Goal: Task Accomplishment & Management: Manage account settings

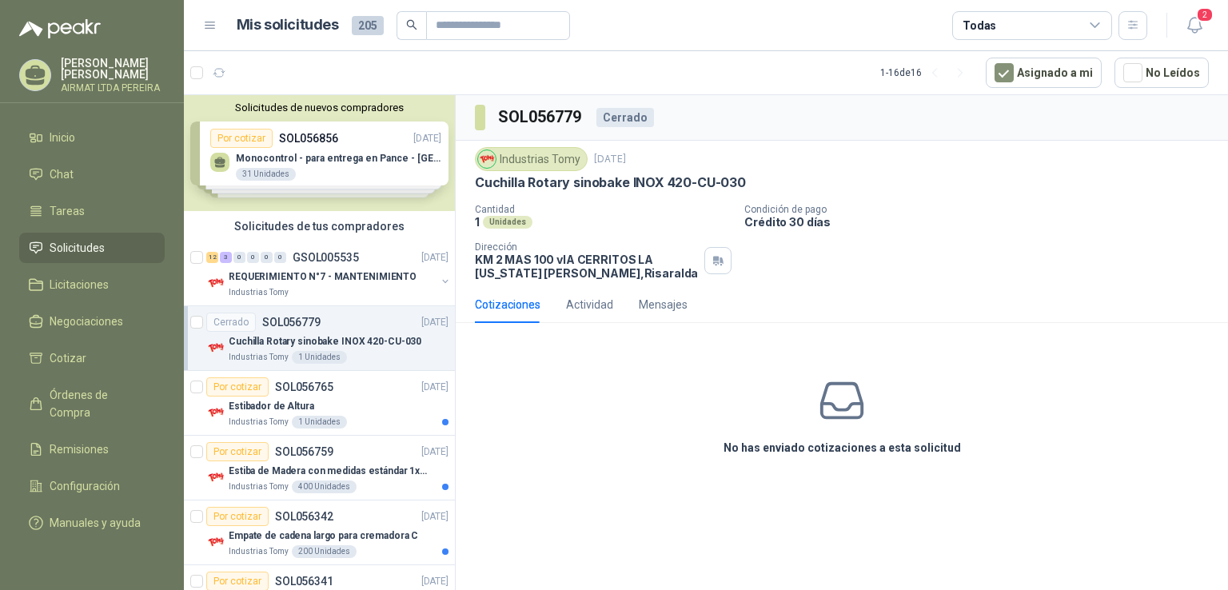
click at [127, 257] on li "Solicitudes" at bounding box center [92, 248] width 126 height 18
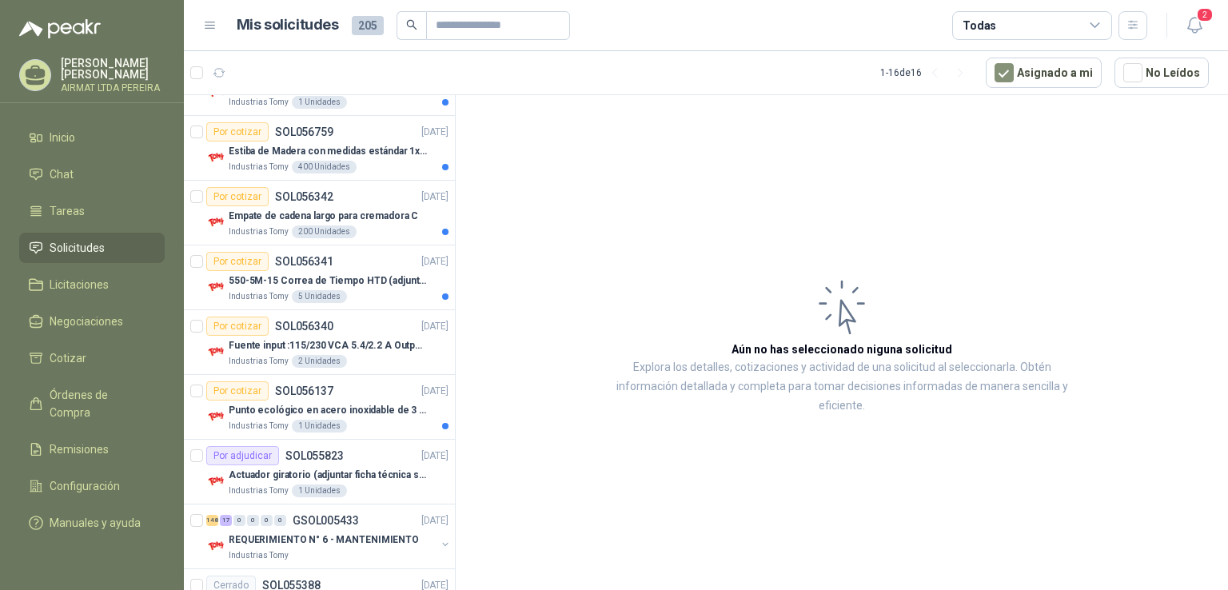
scroll to position [400, 0]
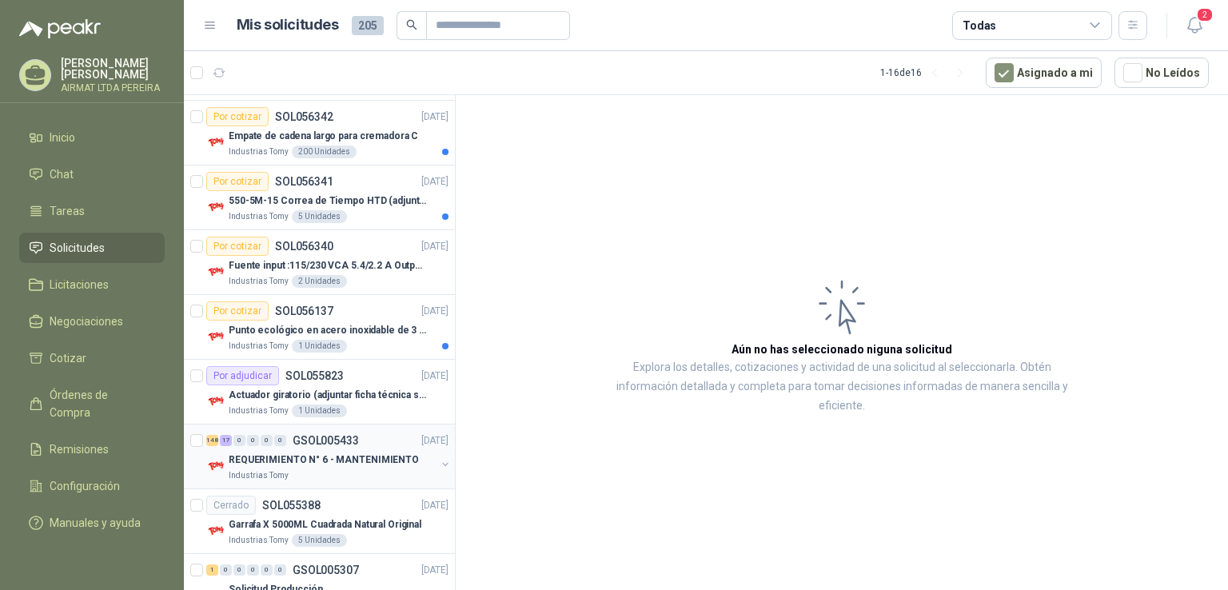
click at [375, 438] on div "148 17 0 0 0 0 GSOL005433 [DATE]" at bounding box center [329, 440] width 246 height 19
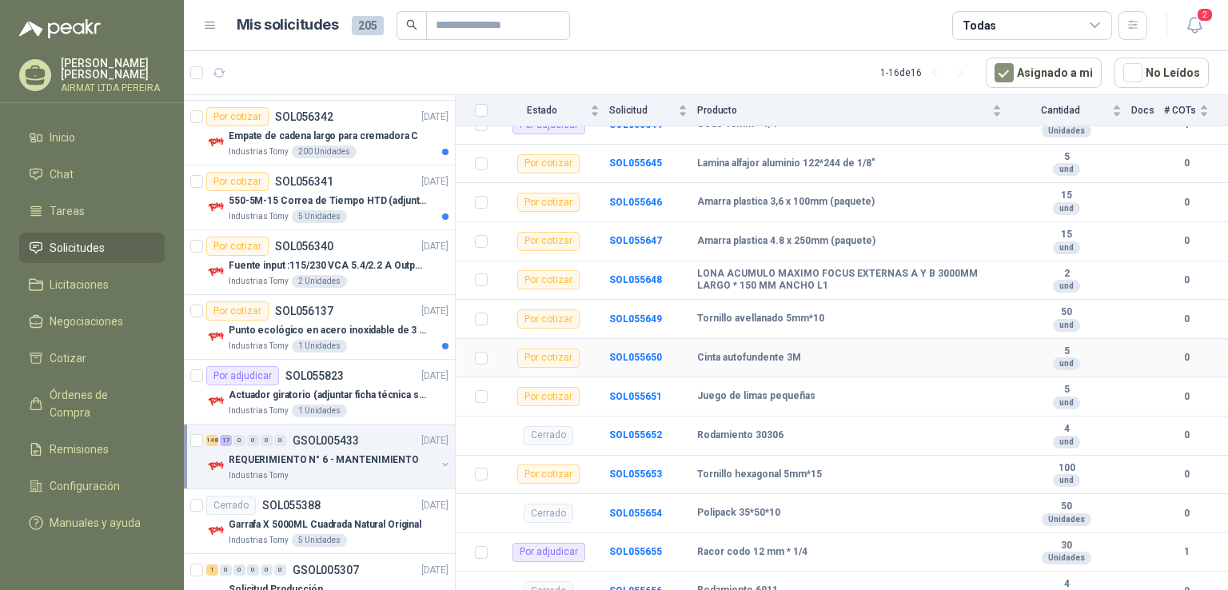
scroll to position [720, 0]
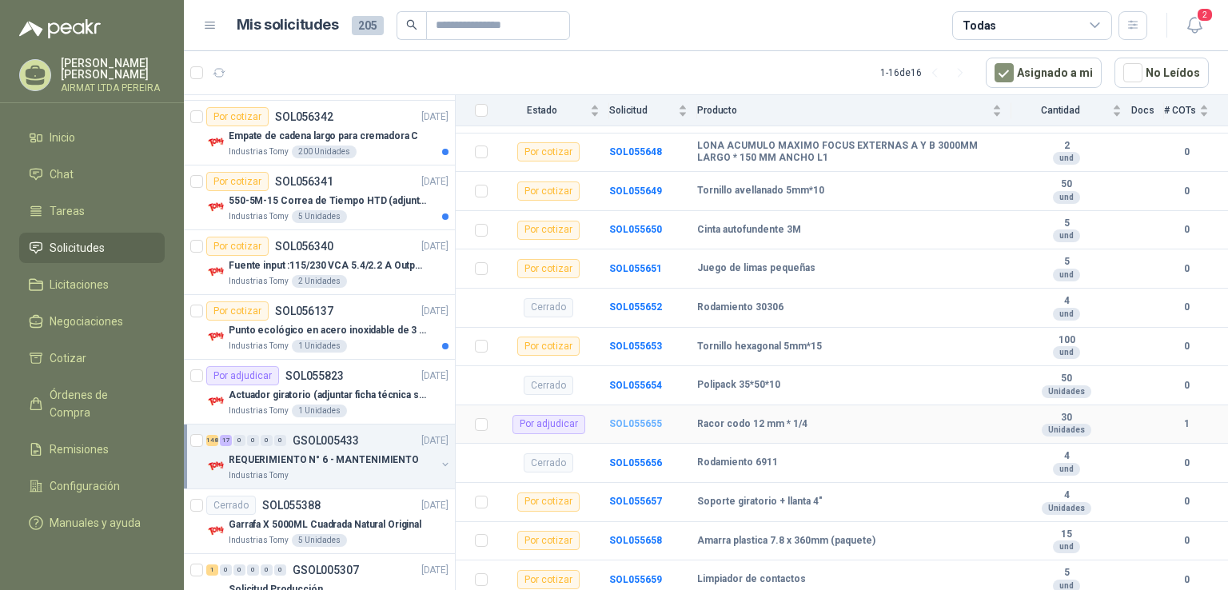
click at [640, 421] on b "SOL055655" at bounding box center [635, 423] width 53 height 11
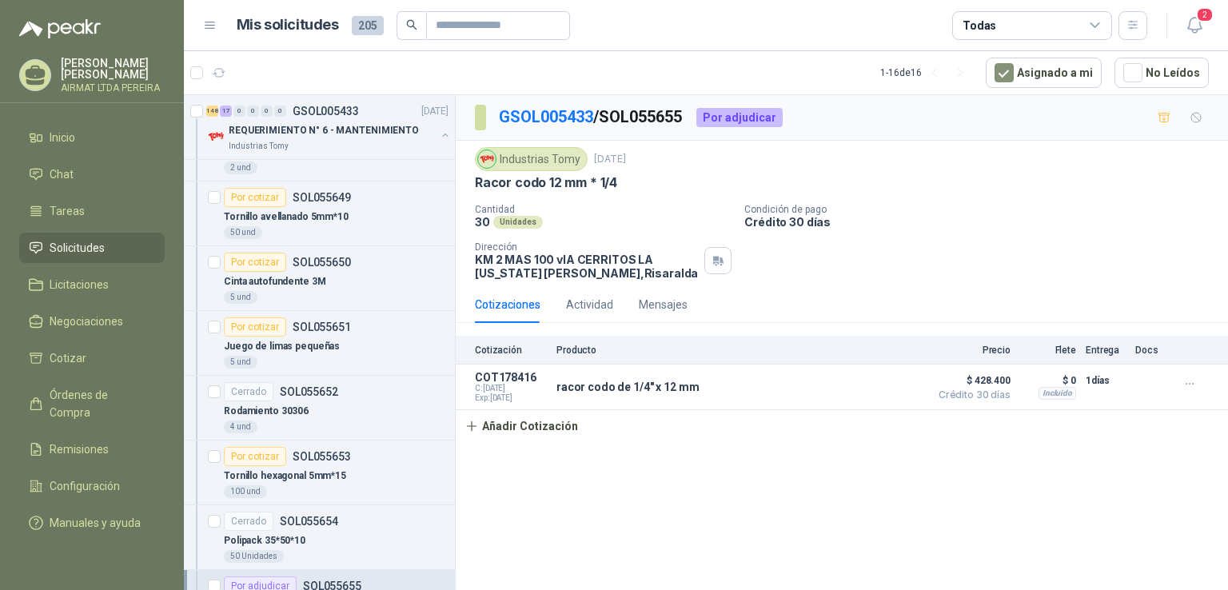
scroll to position [1839, 0]
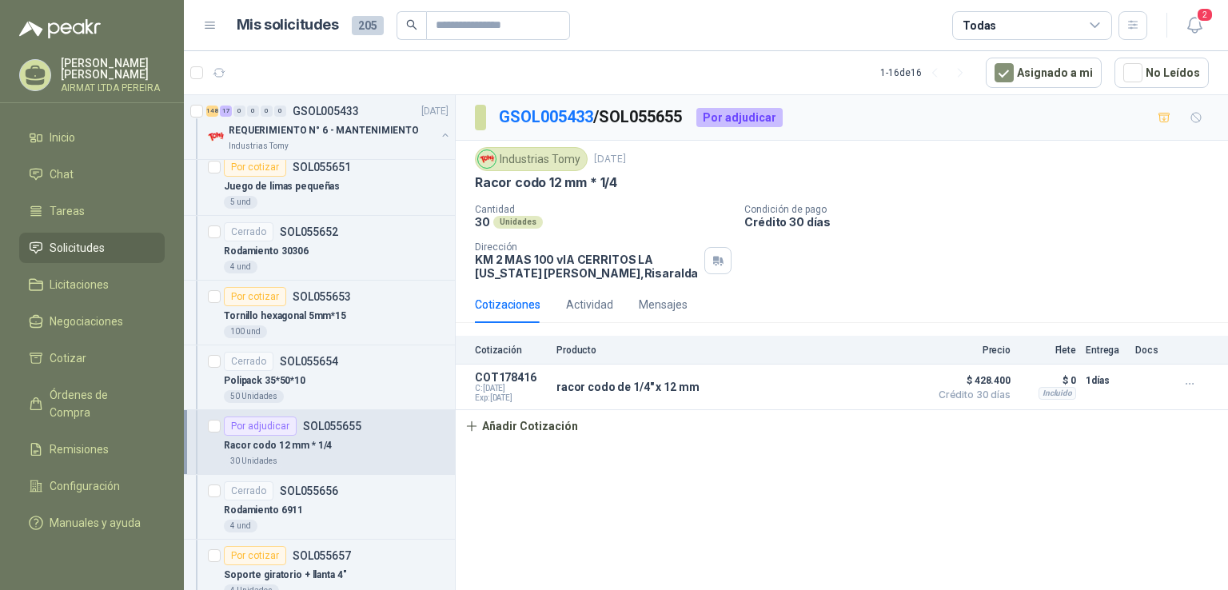
click at [394, 455] on div "30 Unidades" at bounding box center [336, 461] width 225 height 13
click at [400, 445] on div "Racor codo 12 mm * 1/4" at bounding box center [336, 445] width 225 height 19
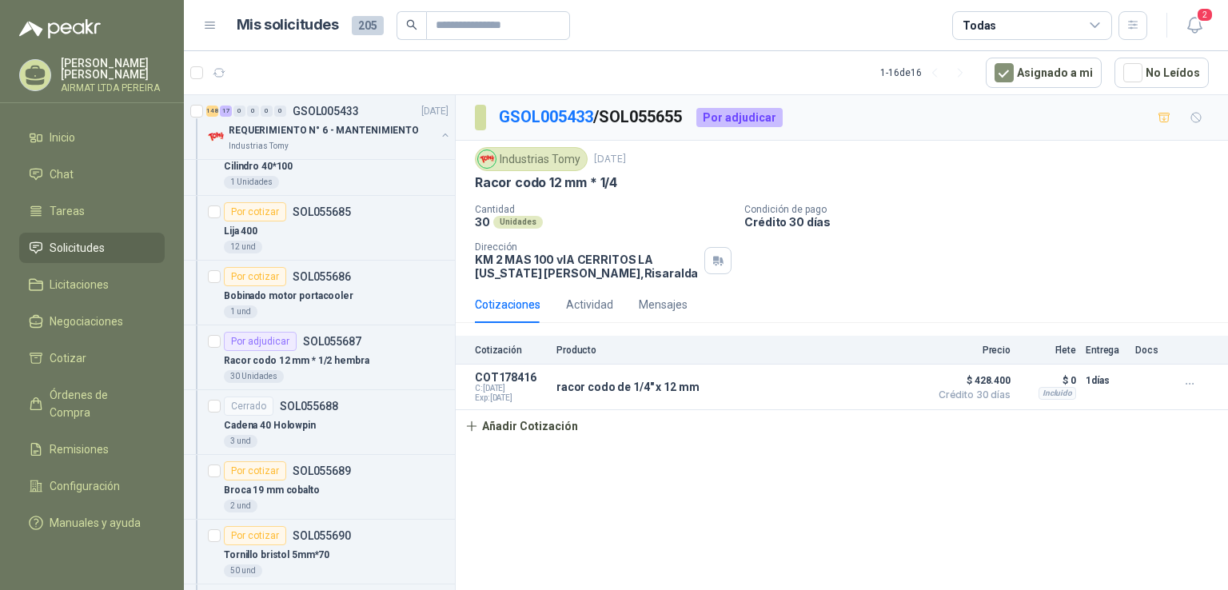
scroll to position [3998, 0]
click at [393, 349] on div "Racor codo 12 mm * 1/2 hembra" at bounding box center [336, 358] width 225 height 19
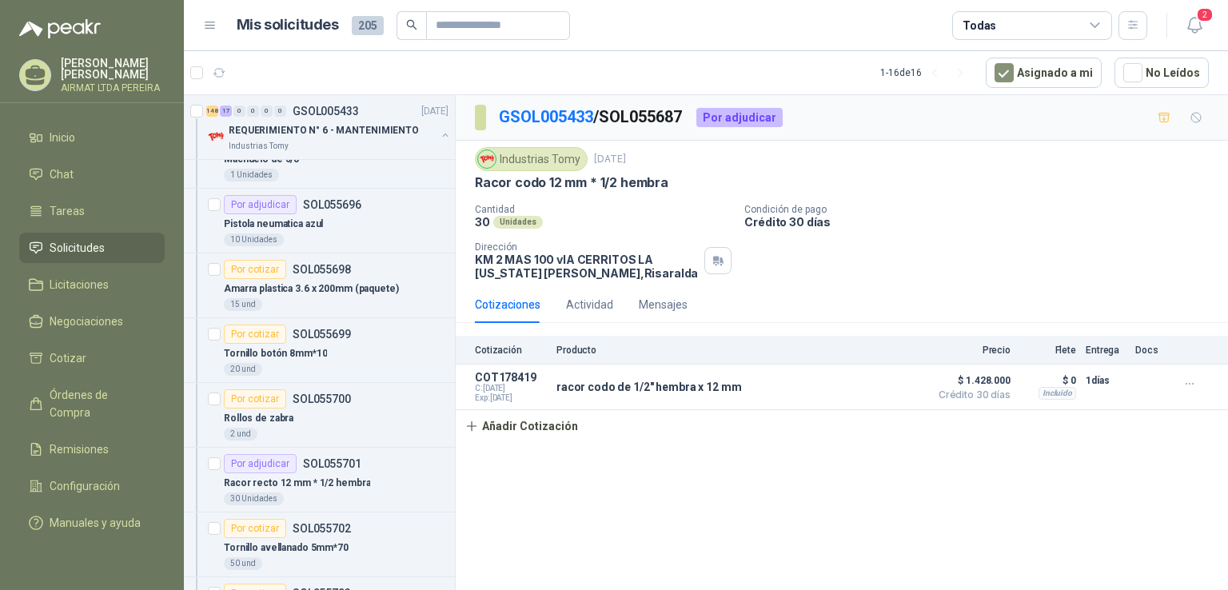
scroll to position [4718, 0]
click at [384, 453] on div "Por adjudicar SOL055701" at bounding box center [336, 462] width 225 height 19
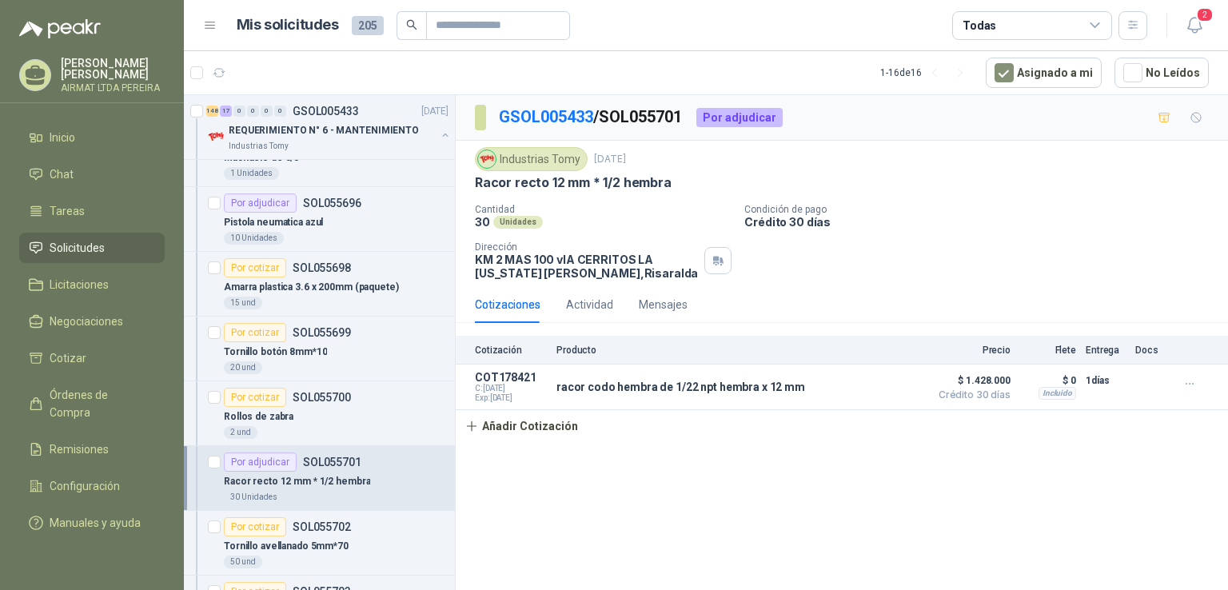
click at [372, 472] on div "Racor recto 12 mm * 1/2 hembra" at bounding box center [336, 481] width 225 height 19
click at [345, 474] on p "Racor recto 12 mm * 1/2 hembra" at bounding box center [297, 481] width 146 height 15
click at [1193, 381] on icon "button" at bounding box center [1191, 384] width 14 height 14
click at [1120, 317] on button "Editar" at bounding box center [1158, 320] width 128 height 26
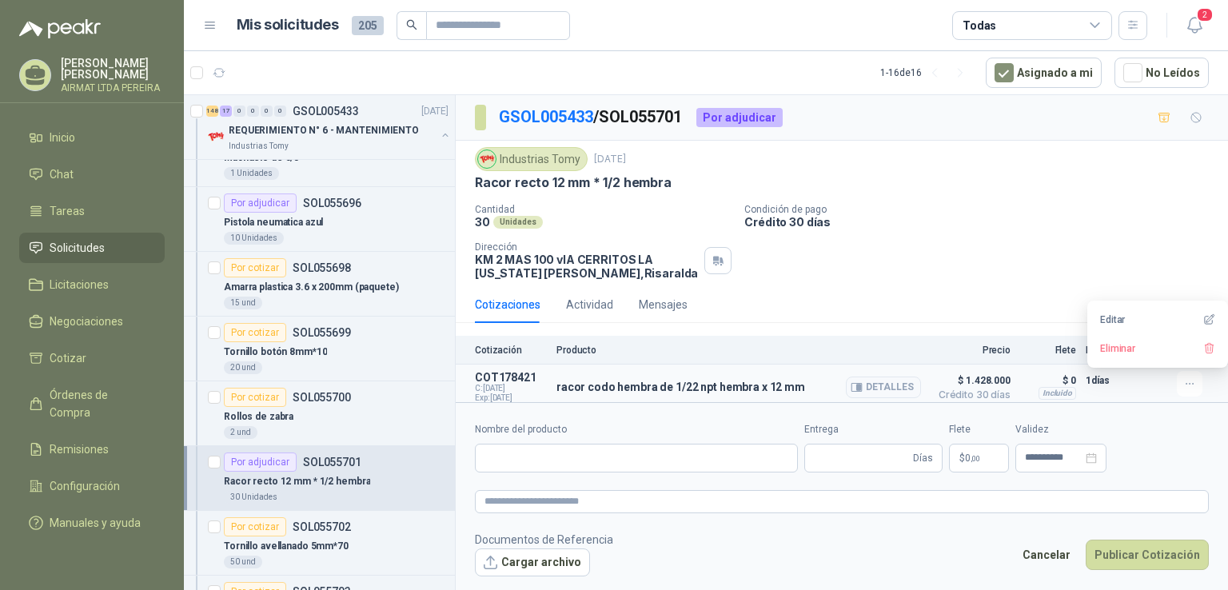
type input "**********"
type input "*"
type input "**********"
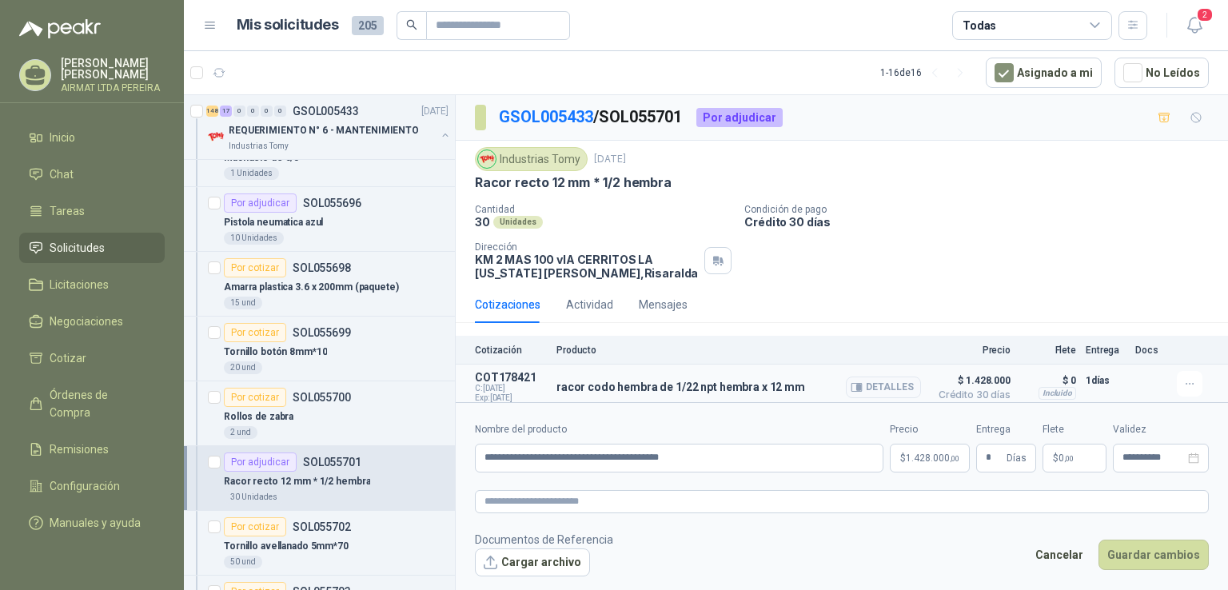
click at [609, 388] on p "racor codo hembra de 1/22 npt hembra x 12 mm" at bounding box center [681, 387] width 249 height 13
click at [529, 457] on input "**********" at bounding box center [679, 458] width 409 height 29
type input "**********"
click at [924, 457] on span "1.428.000 ,00" at bounding box center [933, 458] width 54 height 10
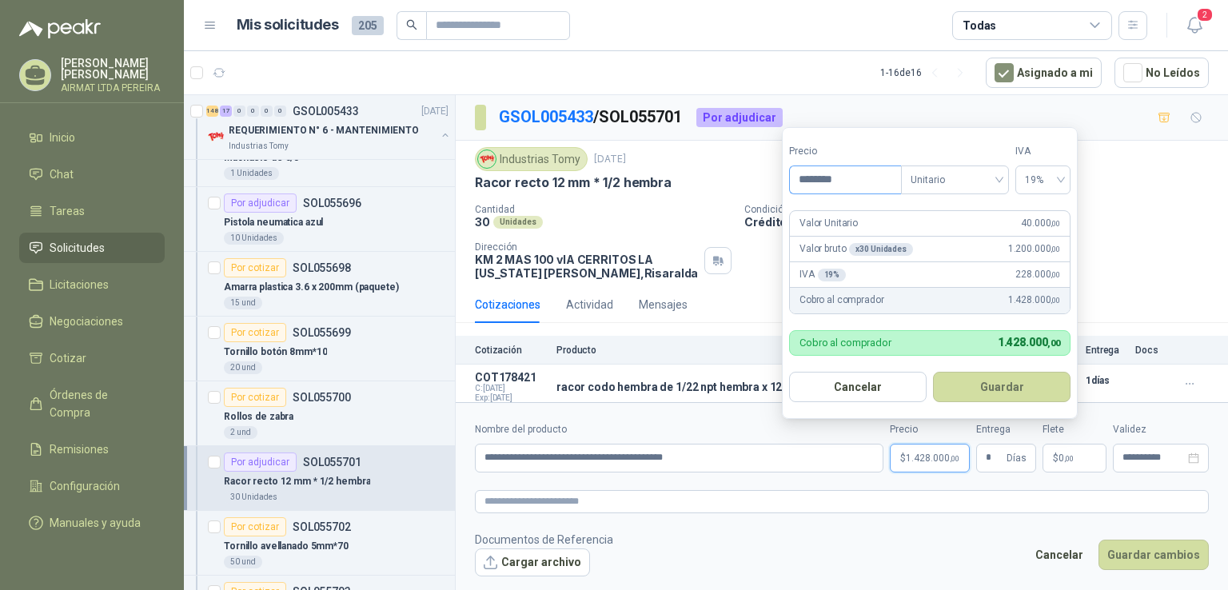
click at [815, 178] on input "********" at bounding box center [845, 179] width 111 height 27
type input "****"
click at [1021, 388] on button "Guardar" at bounding box center [1002, 387] width 138 height 30
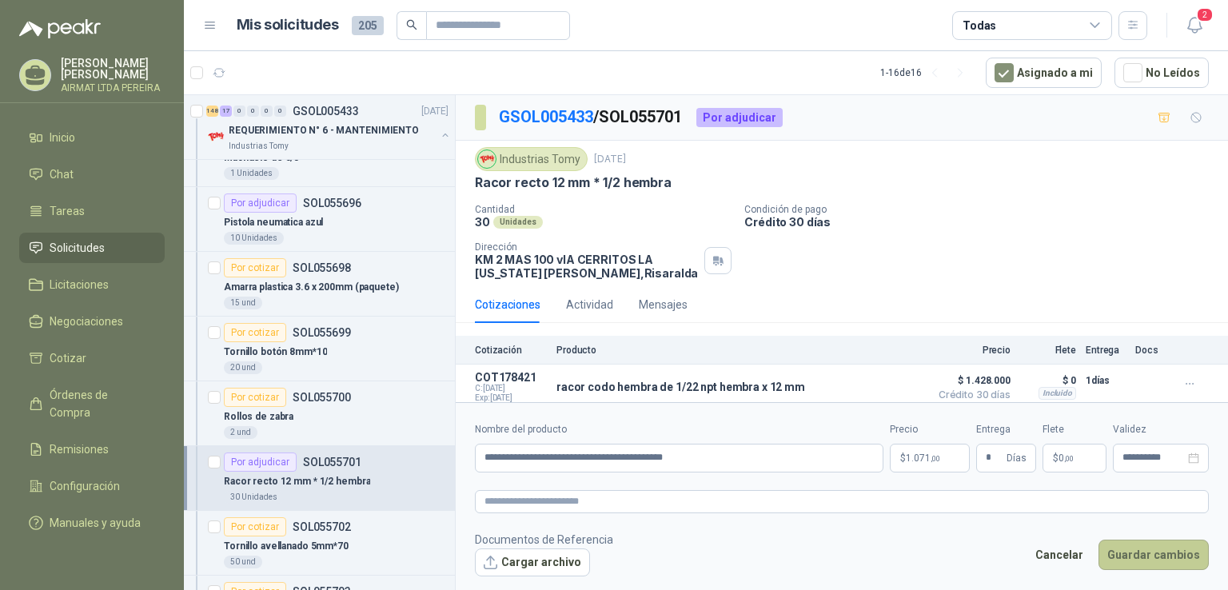
click at [1146, 557] on button "Guardar cambios" at bounding box center [1154, 555] width 110 height 30
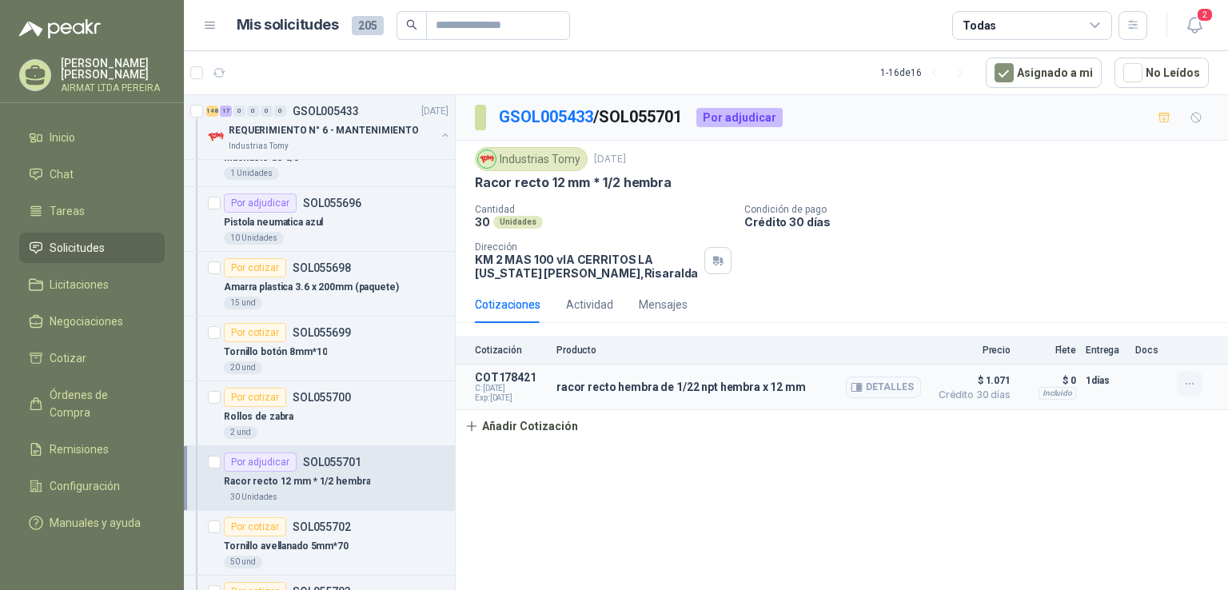
click at [1187, 381] on icon "button" at bounding box center [1191, 384] width 14 height 14
click at [1124, 307] on button "Editar" at bounding box center [1158, 320] width 128 height 26
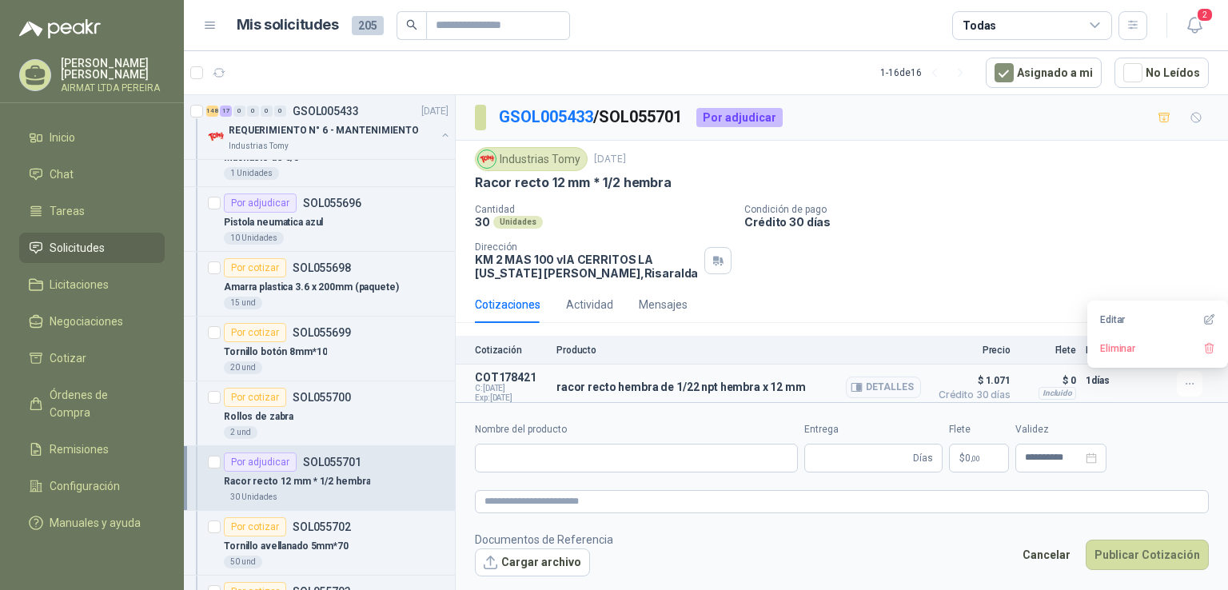
type input "**********"
type input "*"
type input "**********"
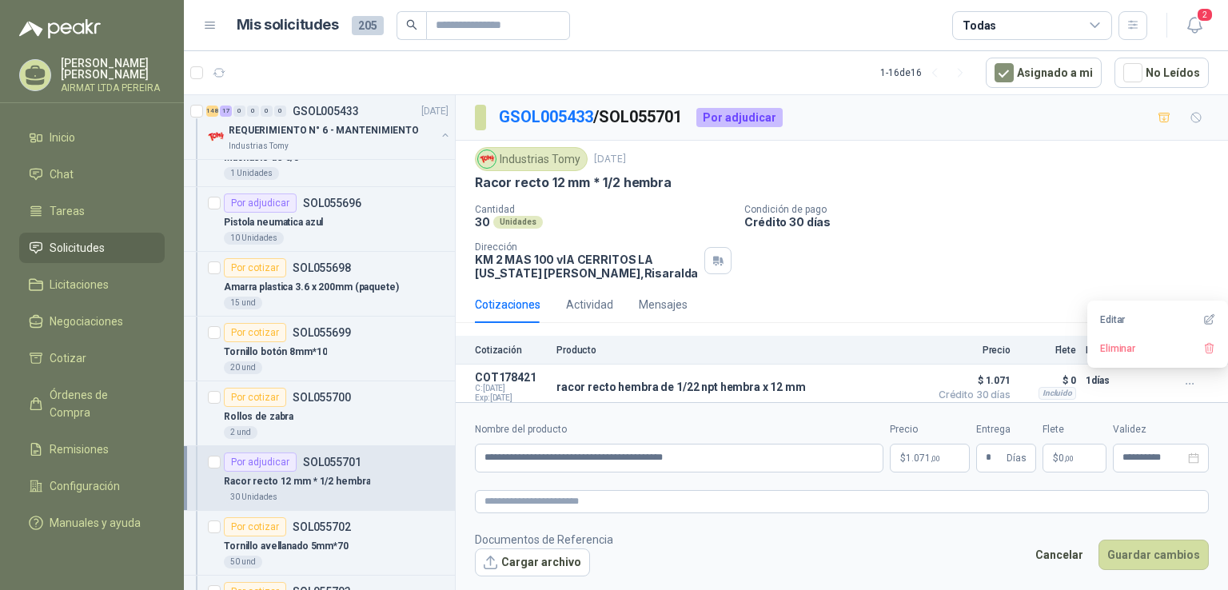
click at [946, 450] on p "$ 1.071 ,00" at bounding box center [930, 458] width 80 height 29
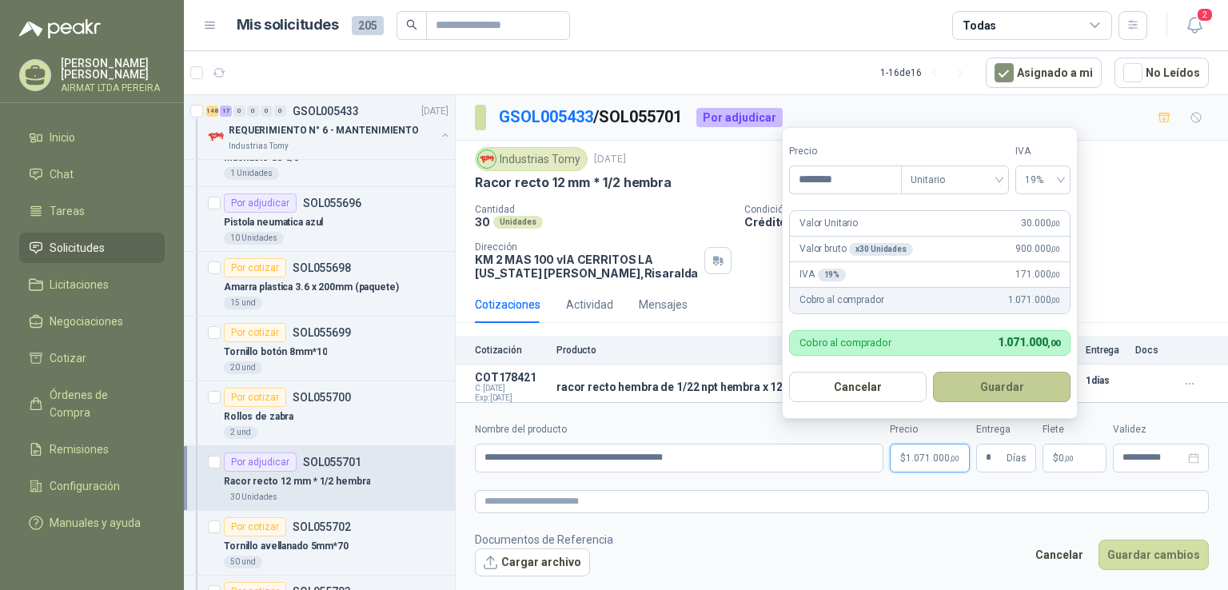
type input "********"
click at [1001, 394] on button "Guardar" at bounding box center [1002, 387] width 138 height 30
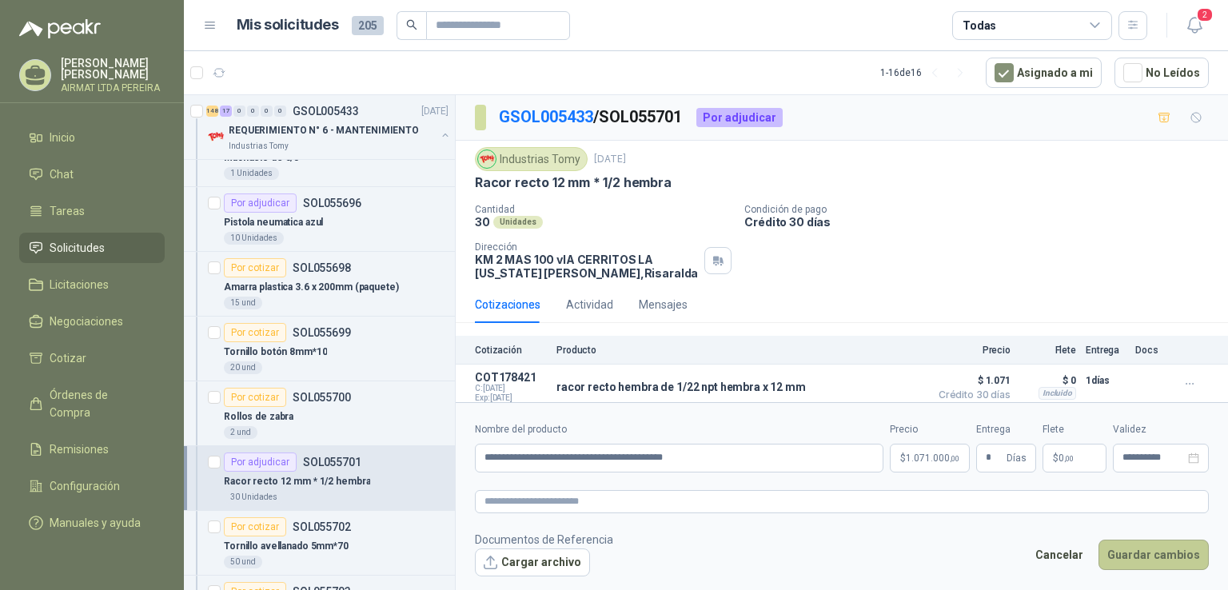
click at [1131, 547] on button "Guardar cambios" at bounding box center [1154, 555] width 110 height 30
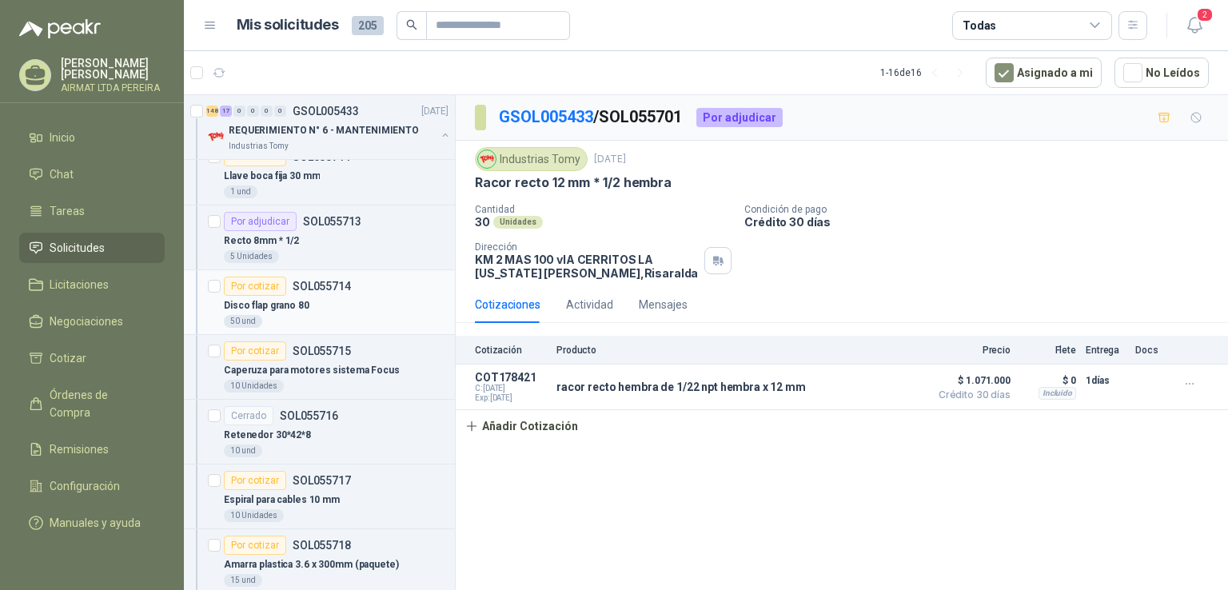
scroll to position [5678, 0]
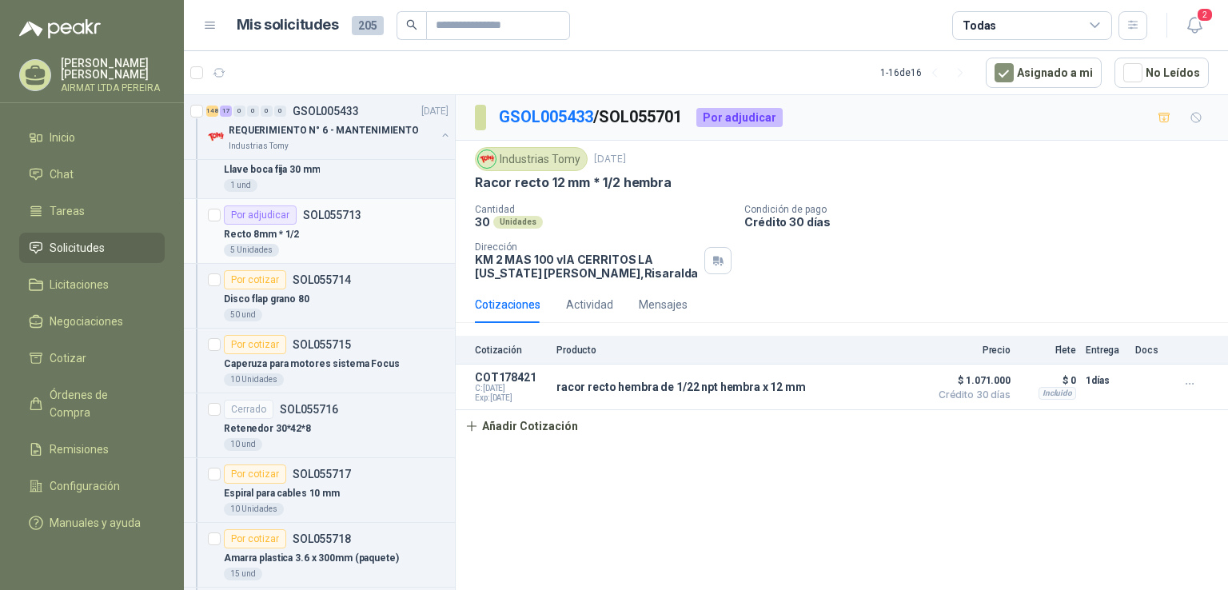
click at [401, 244] on div "5 Unidades" at bounding box center [336, 250] width 225 height 13
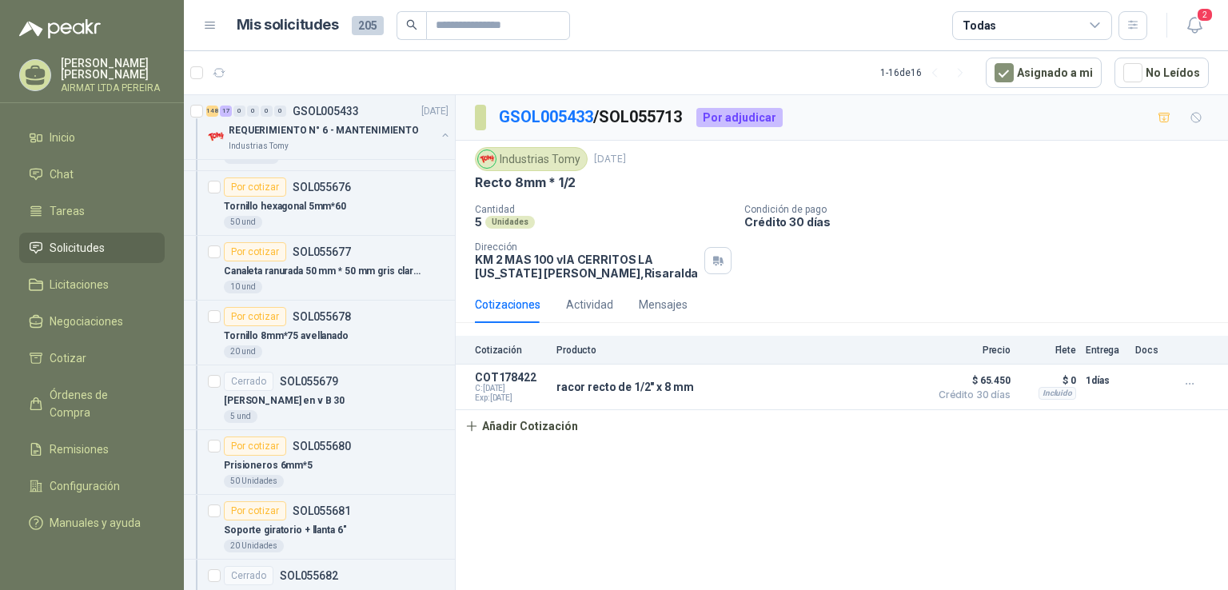
scroll to position [3279, 0]
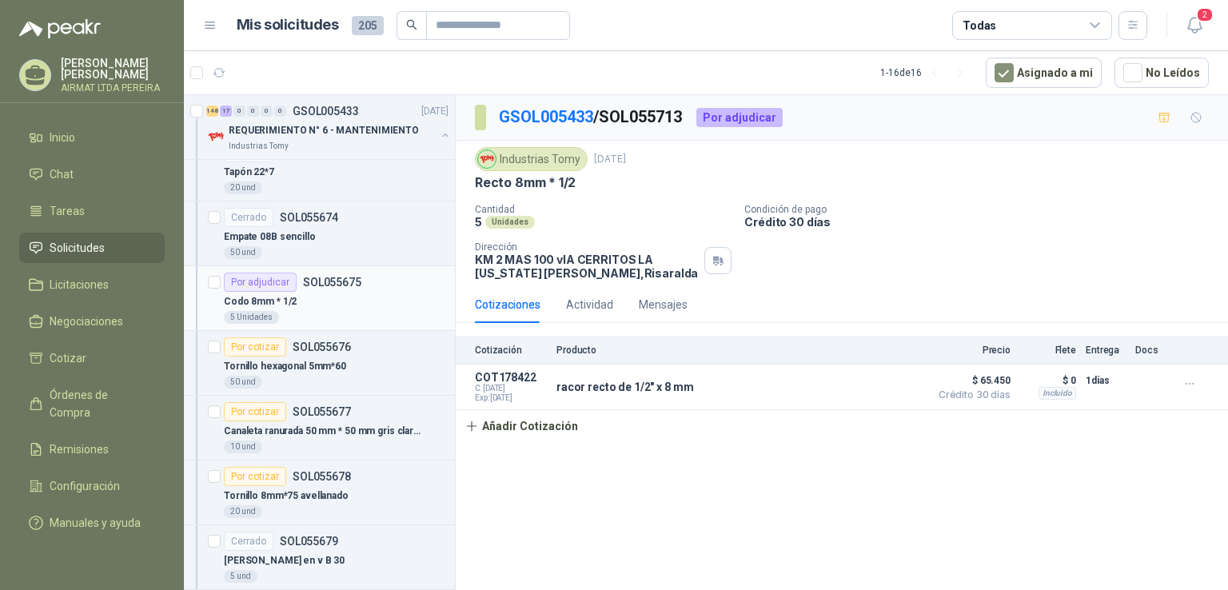
click at [391, 292] on div "Codo 8mm * 1/2" at bounding box center [336, 301] width 225 height 19
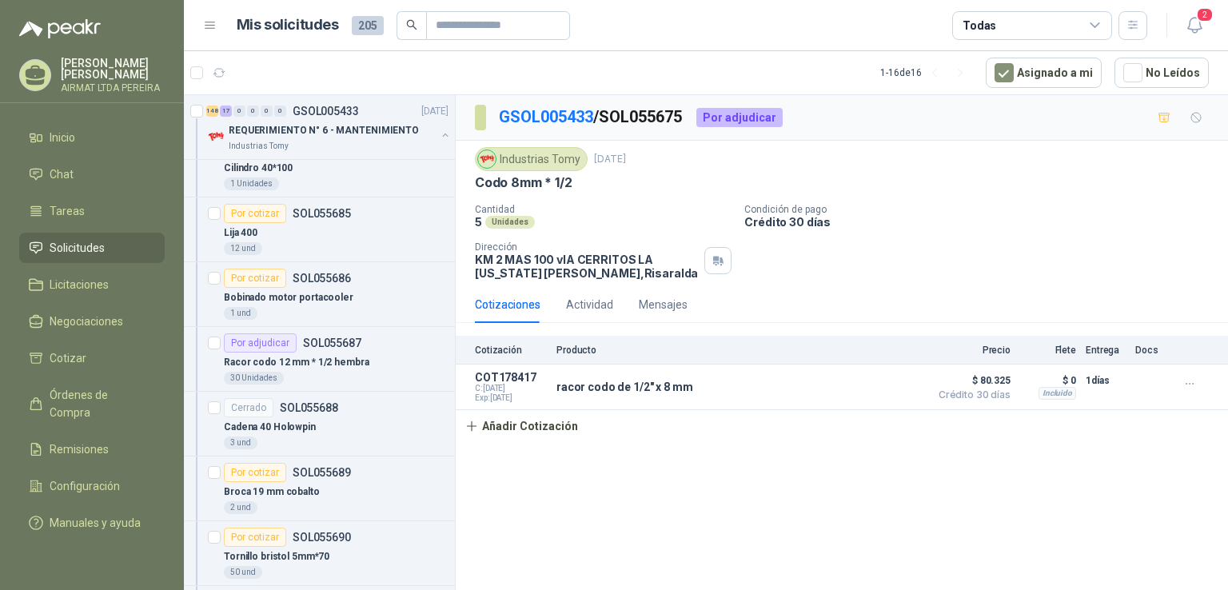
scroll to position [3998, 0]
click at [393, 349] on div "Racor codo 12 mm * 1/2 hembra" at bounding box center [336, 358] width 225 height 19
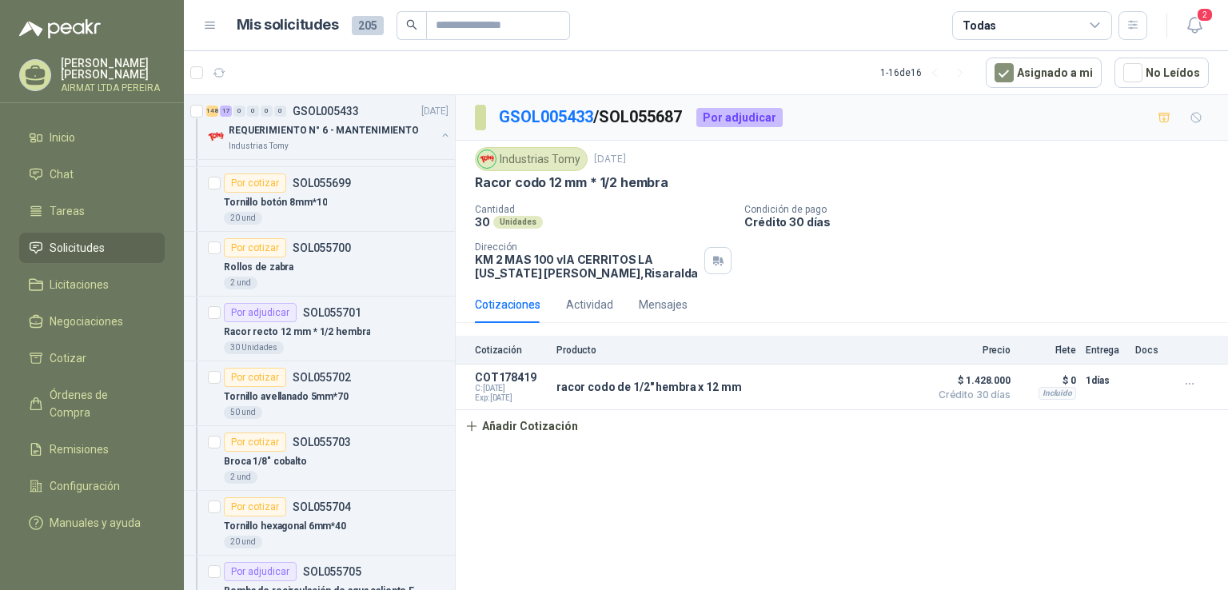
scroll to position [4878, 0]
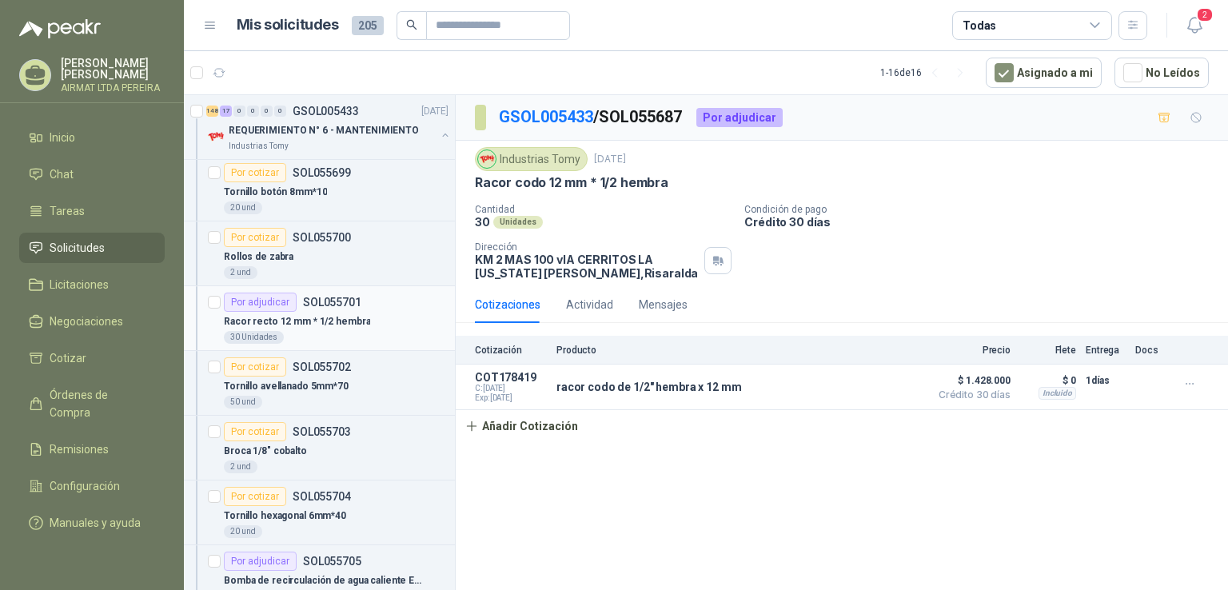
click at [401, 331] on div "30 Unidades" at bounding box center [336, 337] width 225 height 13
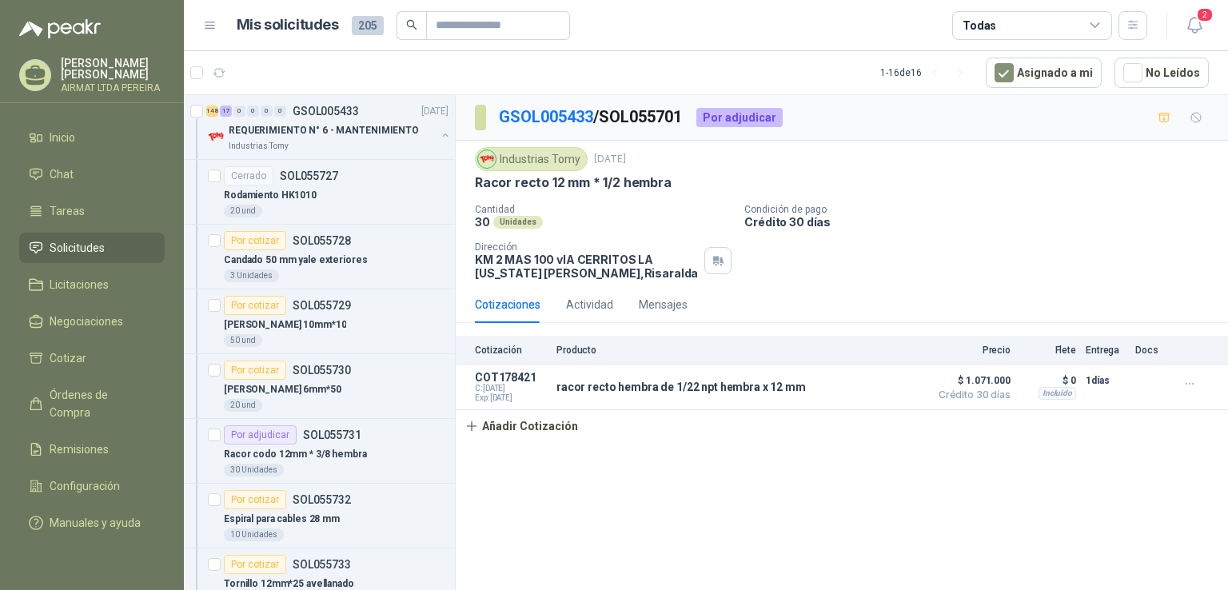
scroll to position [6638, 0]
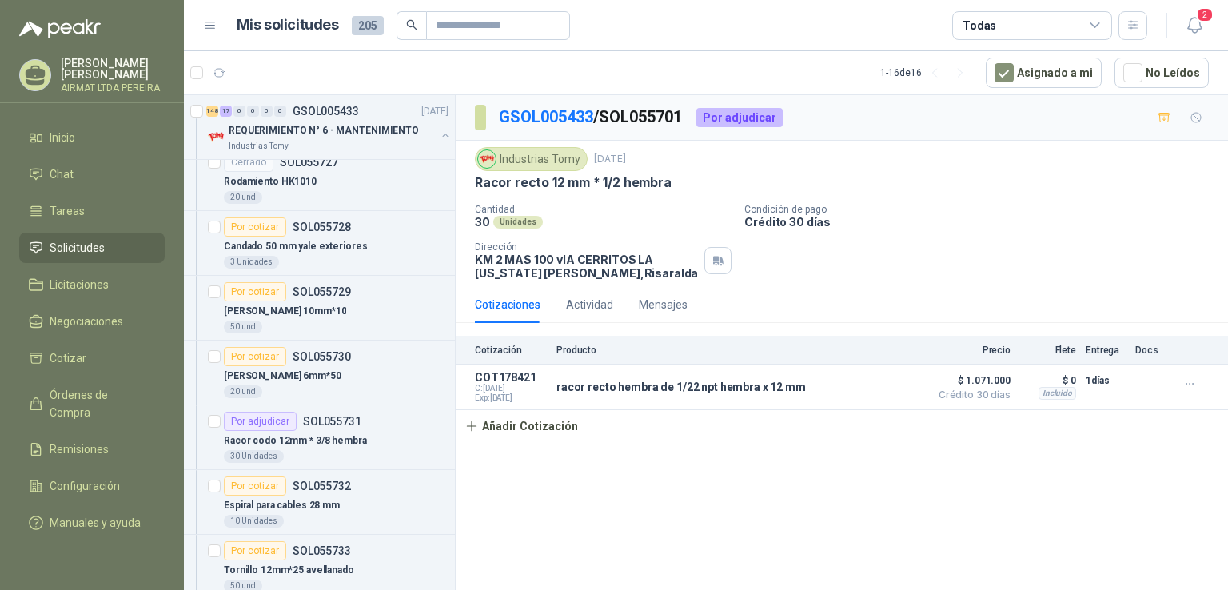
click at [416, 431] on div "Racor codo 12mm * 3/8 hembra" at bounding box center [336, 440] width 225 height 19
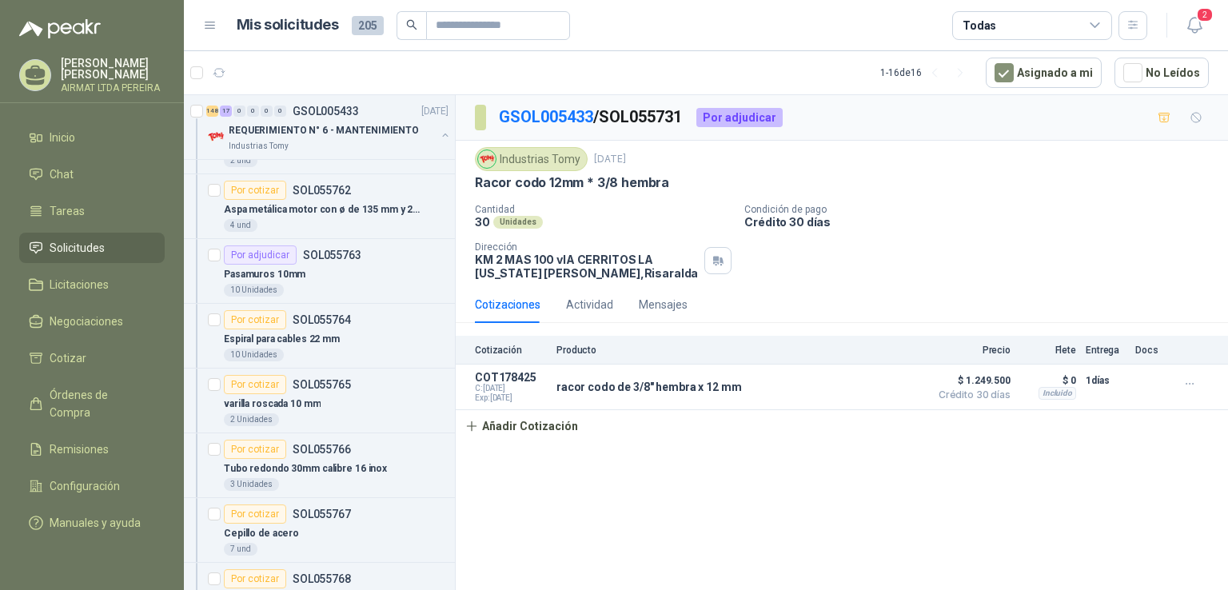
scroll to position [9037, 0]
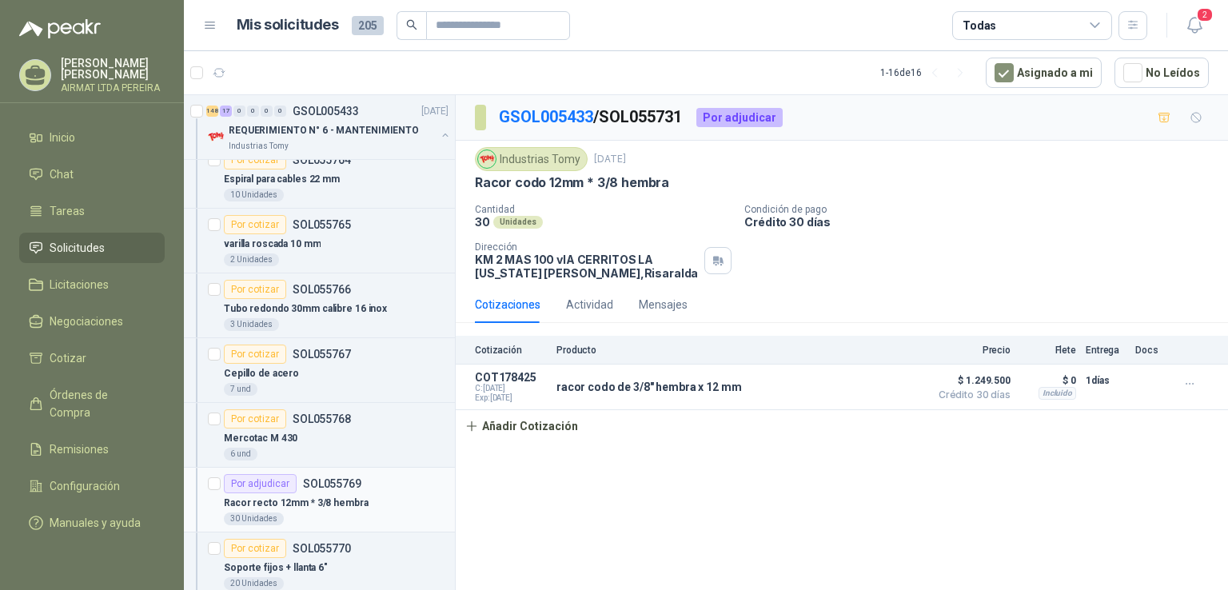
click at [409, 493] on div "Racor recto 12mm * 3/8 hembra" at bounding box center [336, 502] width 225 height 19
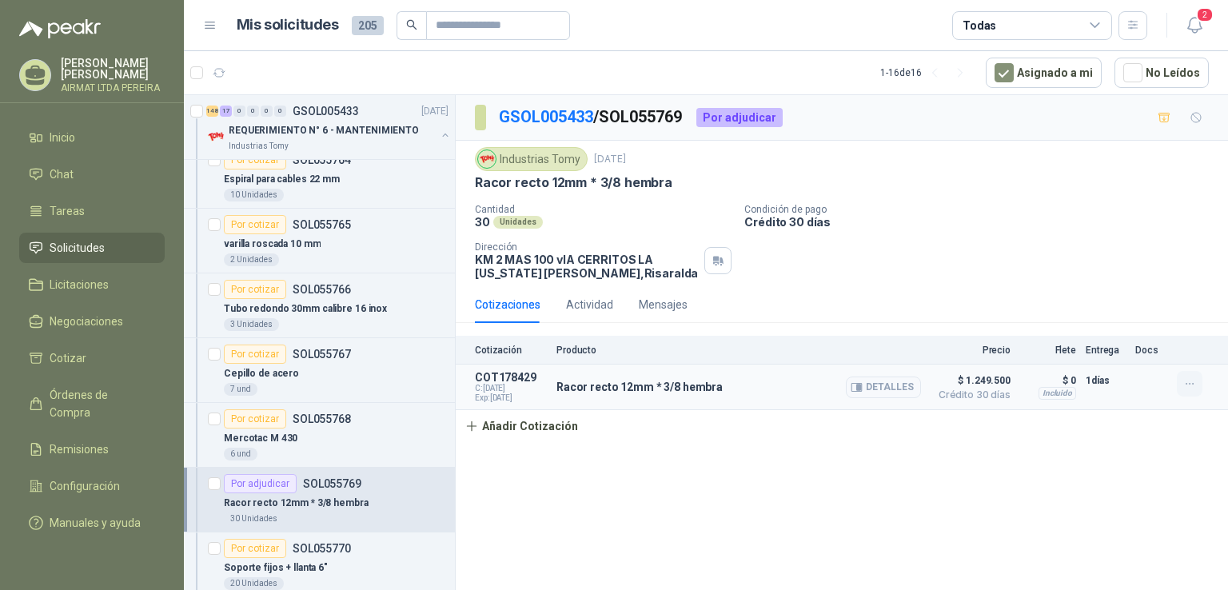
click at [1192, 380] on icon "button" at bounding box center [1191, 384] width 14 height 14
click at [1116, 321] on button "Editar" at bounding box center [1158, 320] width 128 height 26
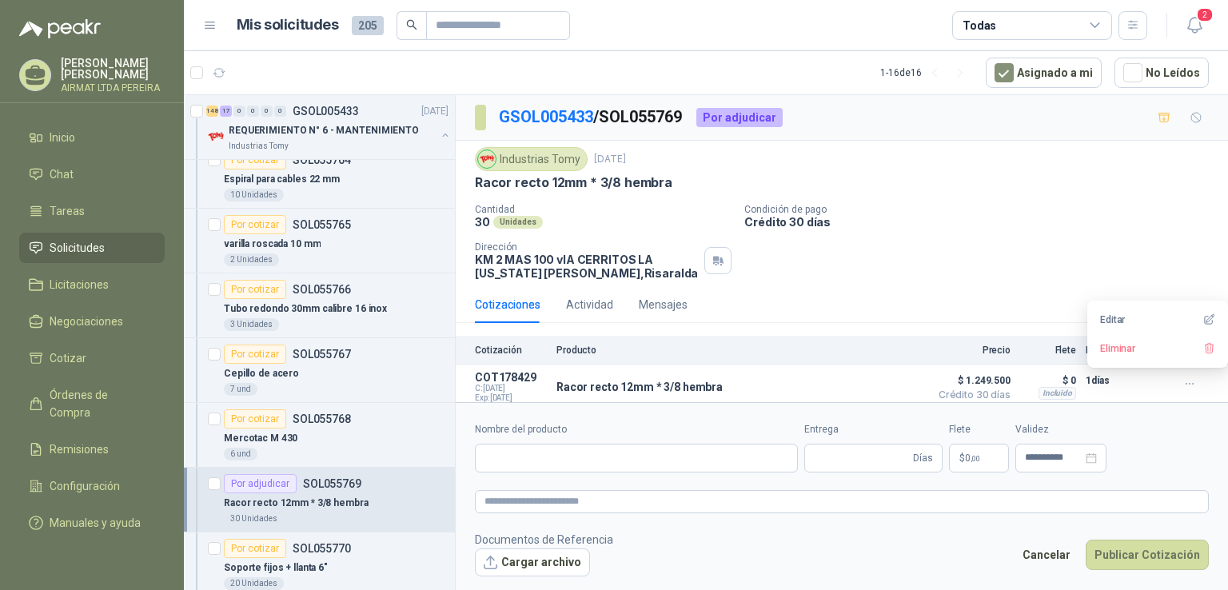
type input "**********"
type input "*"
type input "**********"
click at [937, 458] on span "1.249.500 ,00" at bounding box center [933, 458] width 54 height 10
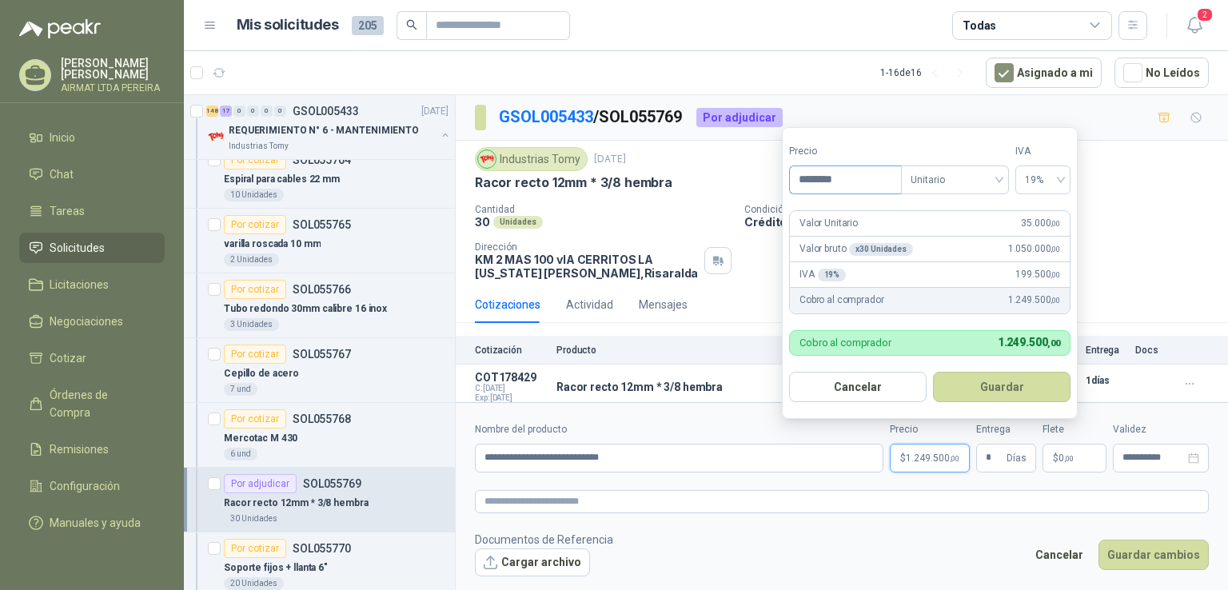
click at [811, 180] on input "********" at bounding box center [845, 179] width 111 height 27
type input "********"
click at [982, 389] on button "Guardar" at bounding box center [1002, 387] width 138 height 30
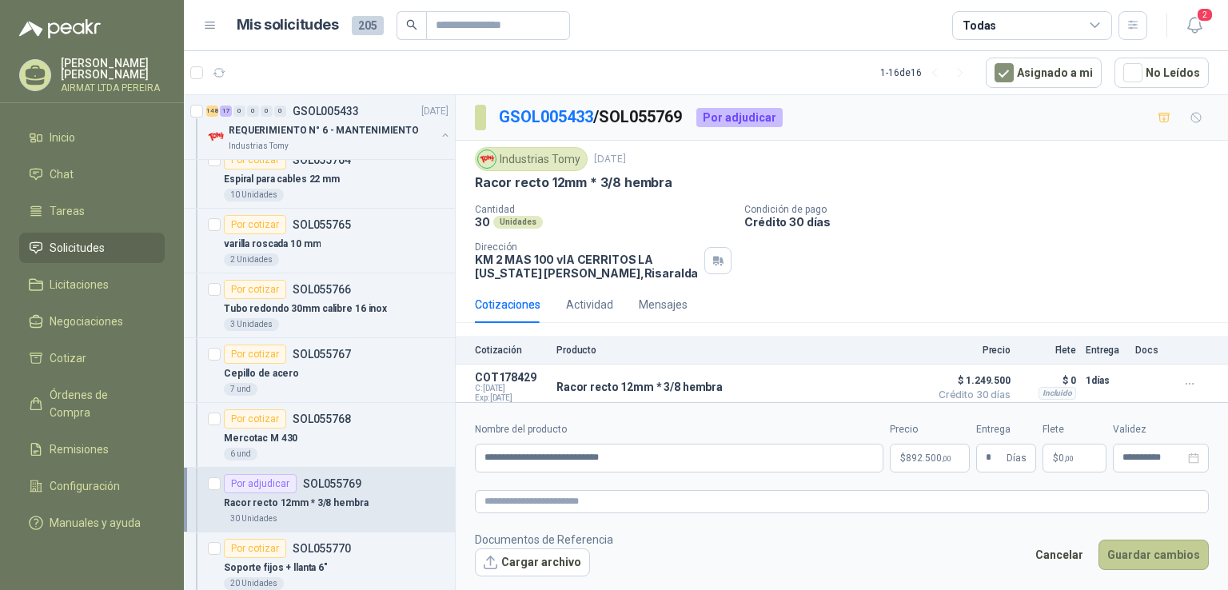
click at [1156, 554] on button "Guardar cambios" at bounding box center [1154, 555] width 110 height 30
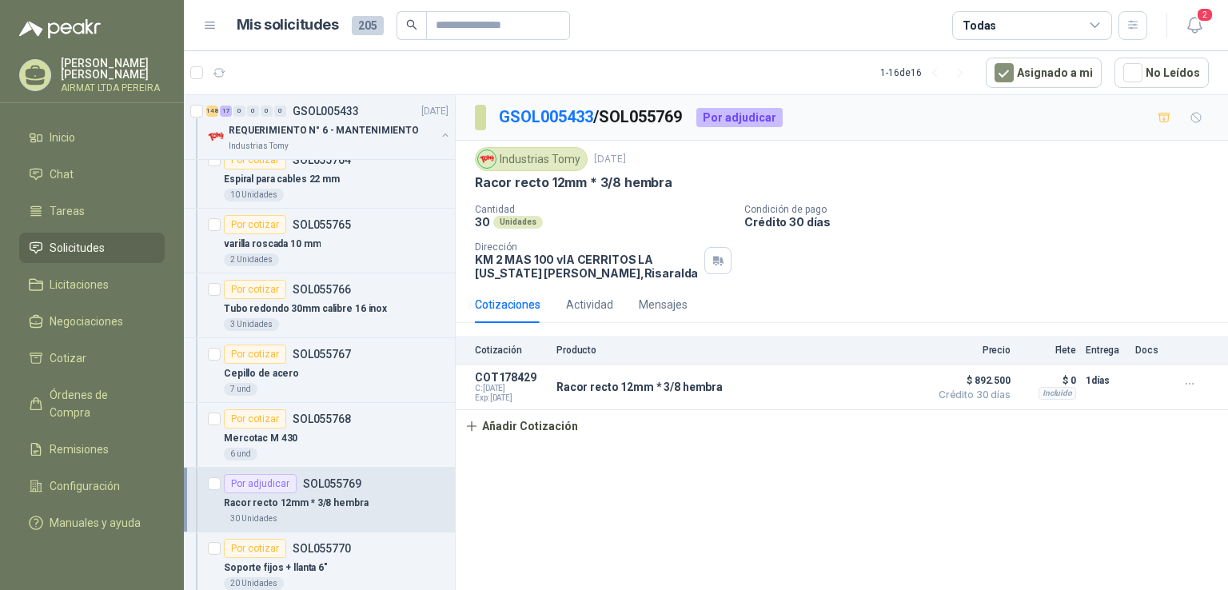
click at [368, 493] on div "Racor recto 12mm * 3/8 hembra" at bounding box center [336, 502] width 225 height 19
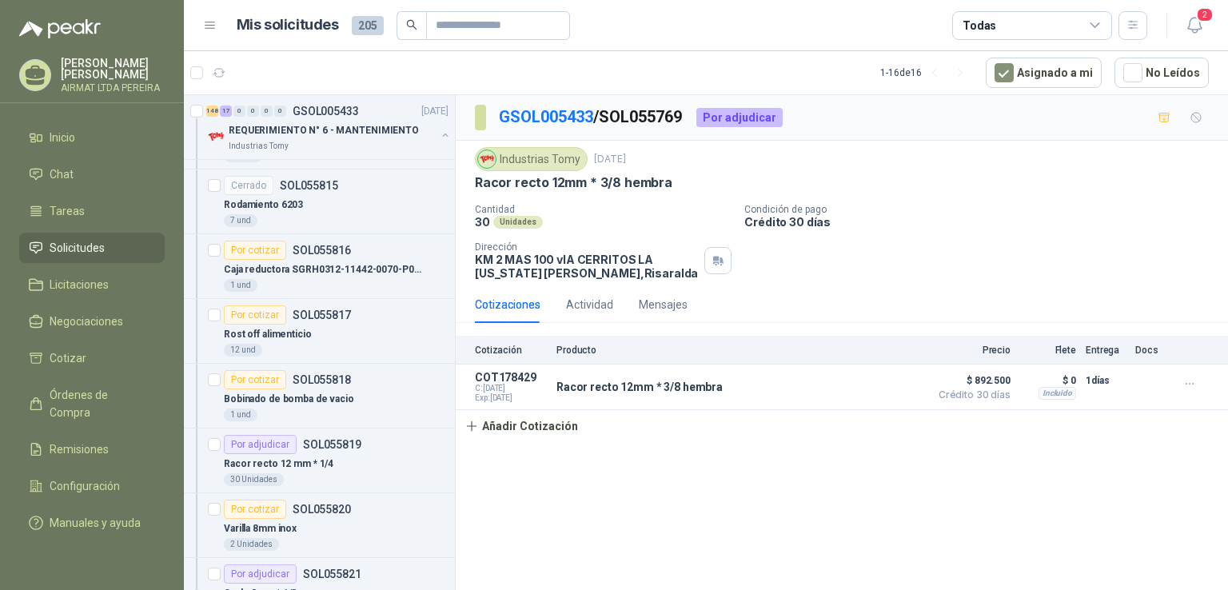
scroll to position [12315, 0]
click at [393, 473] on div "30 Unidades" at bounding box center [336, 479] width 225 height 13
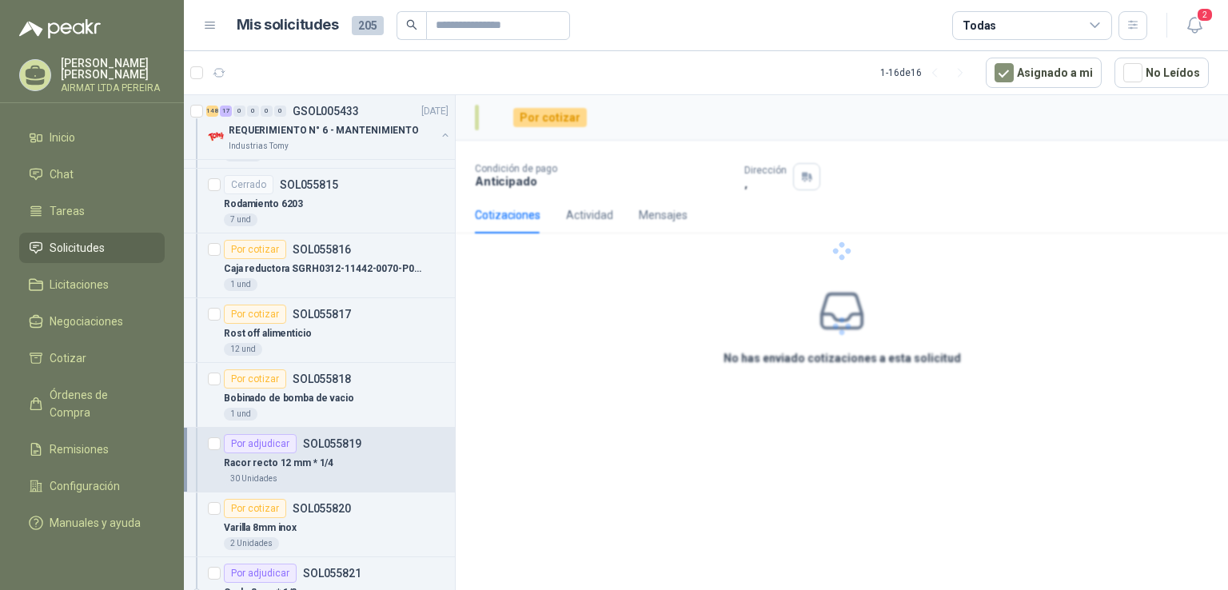
click at [393, 473] on div "30 Unidades" at bounding box center [336, 479] width 225 height 13
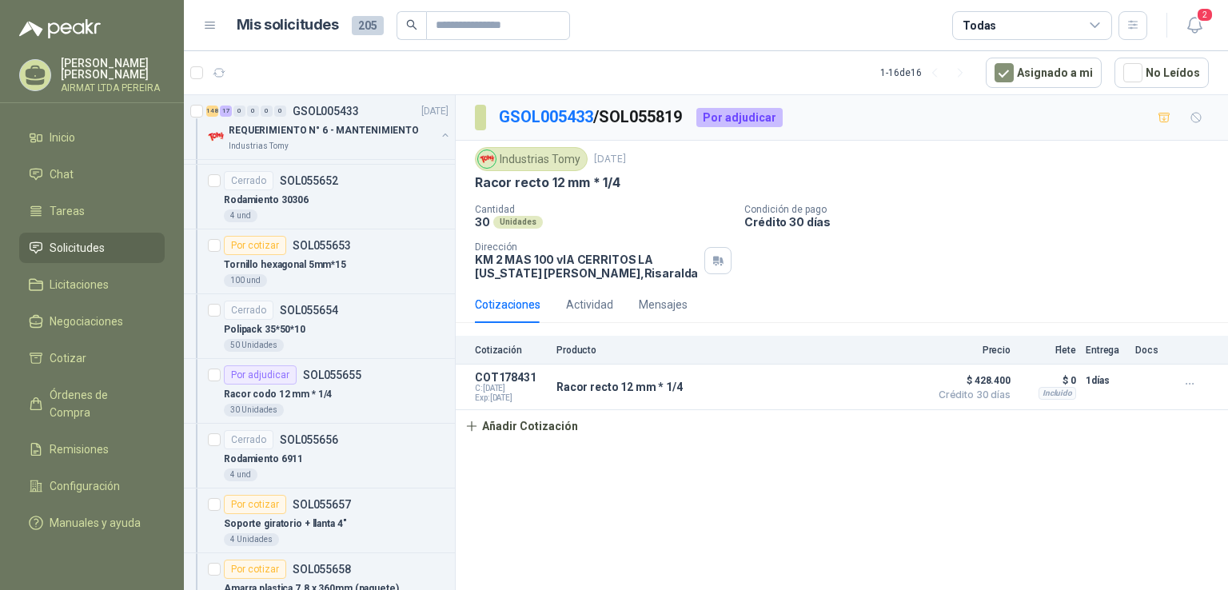
scroll to position [1919, 0]
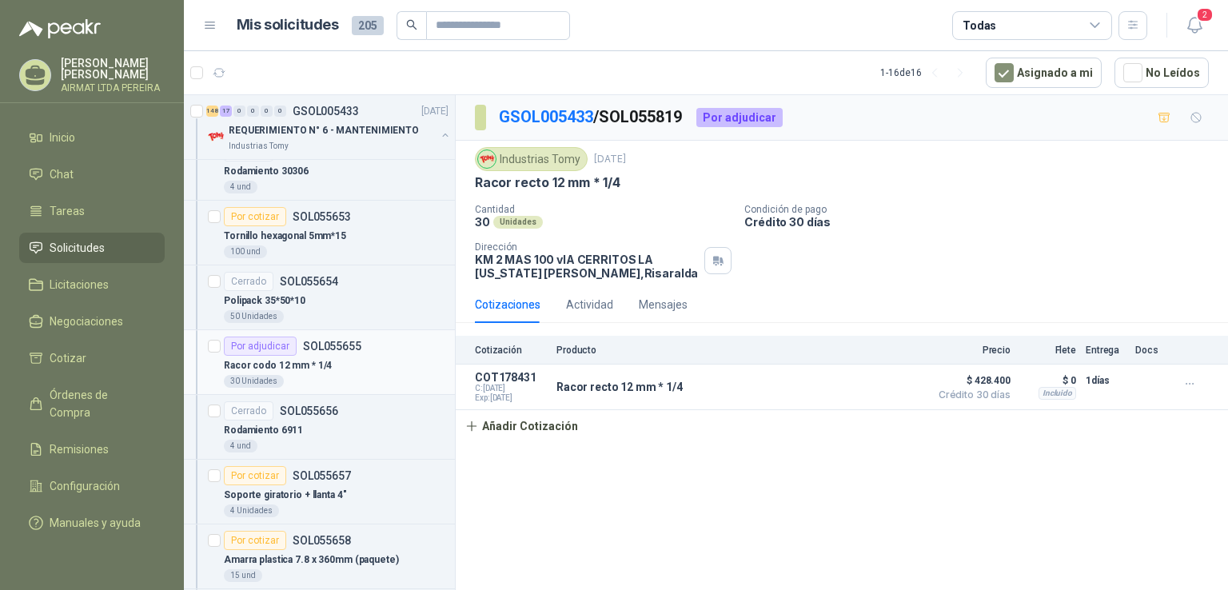
click at [365, 356] on div "Racor codo 12 mm * 1/4" at bounding box center [336, 365] width 225 height 19
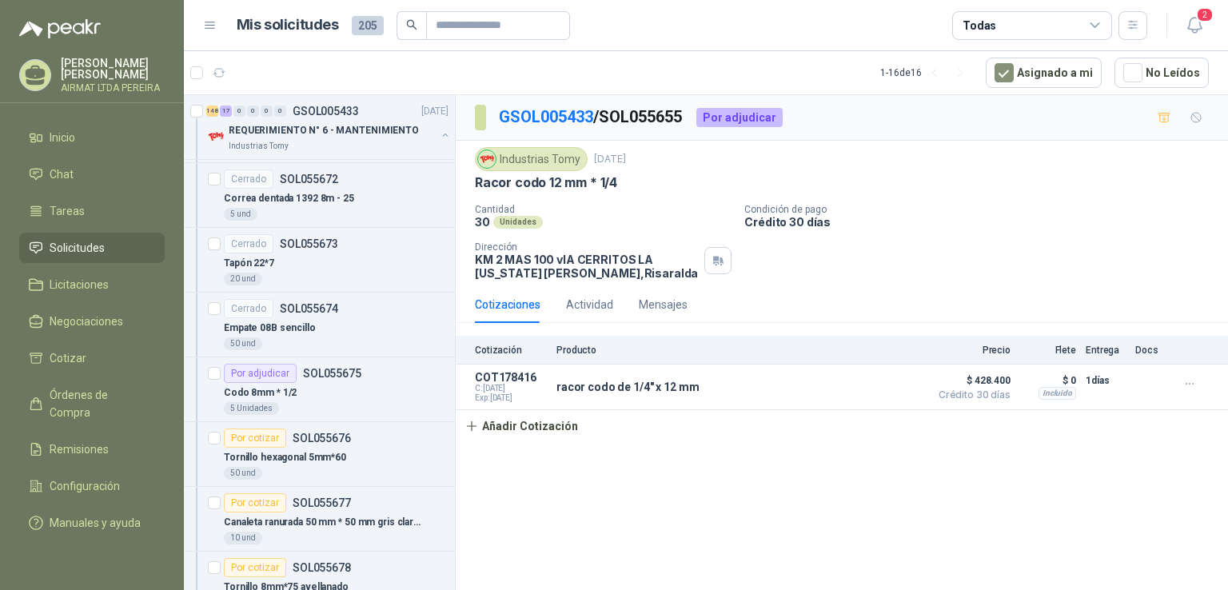
scroll to position [3199, 0]
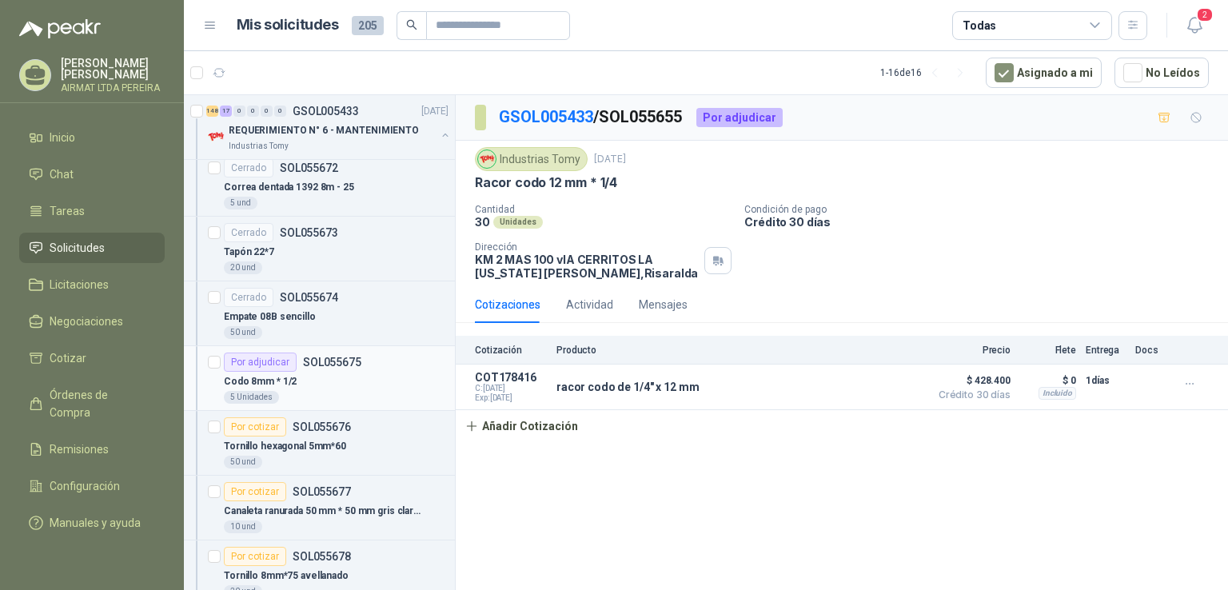
click at [381, 372] on div "Codo 8mm * 1/2" at bounding box center [336, 381] width 225 height 19
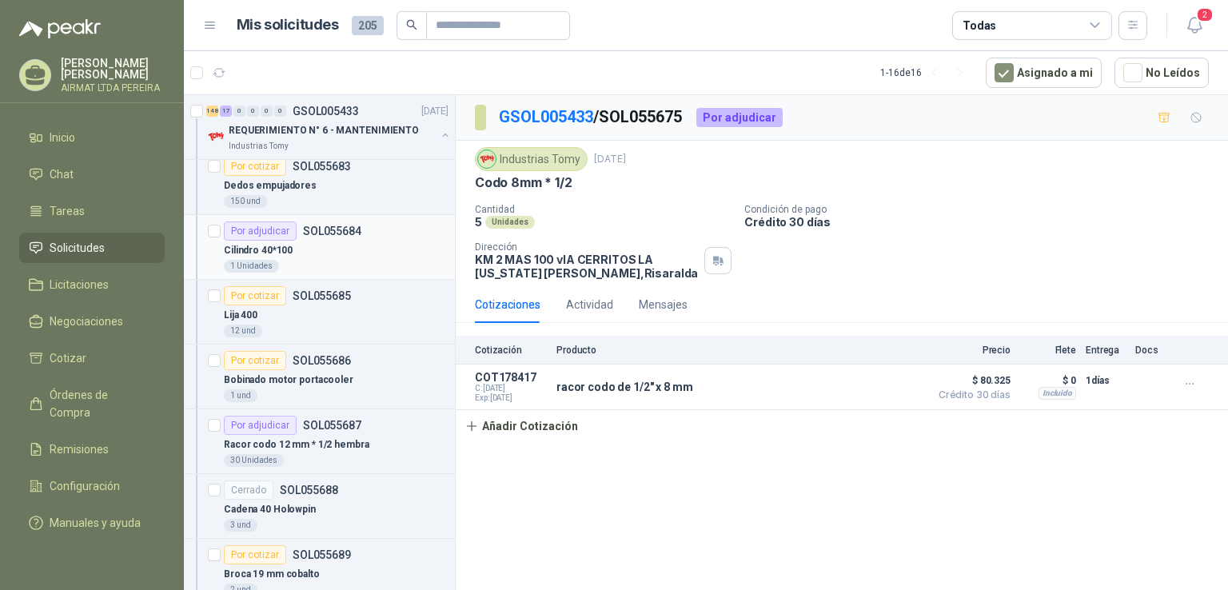
scroll to position [3919, 0]
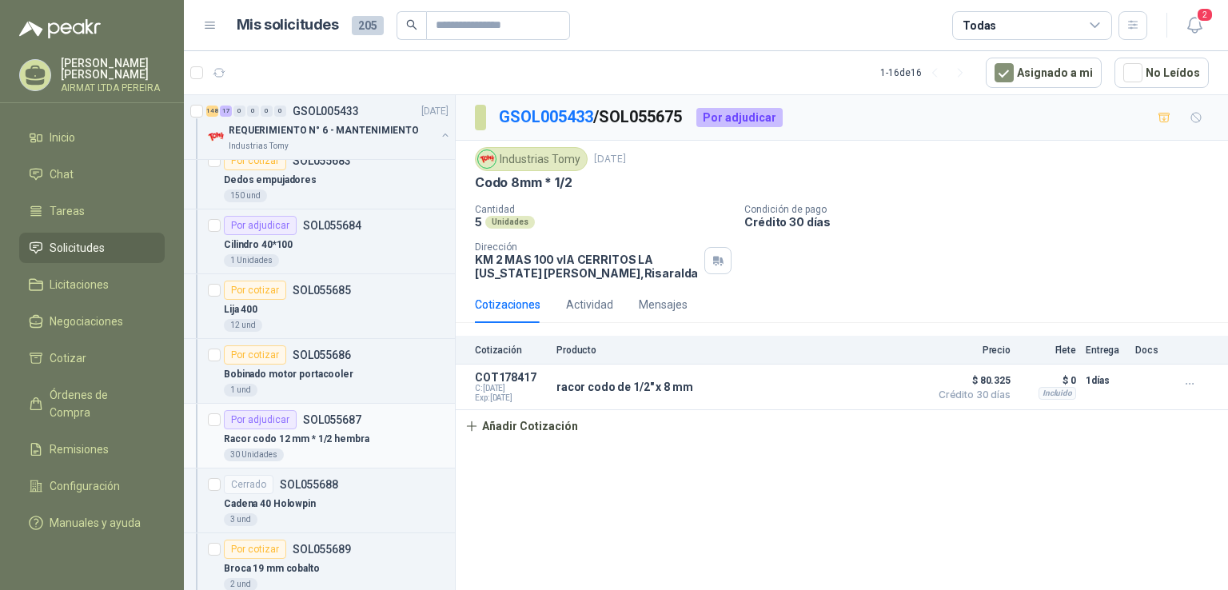
click at [387, 417] on div "Por adjudicar SOL055687" at bounding box center [336, 419] width 225 height 19
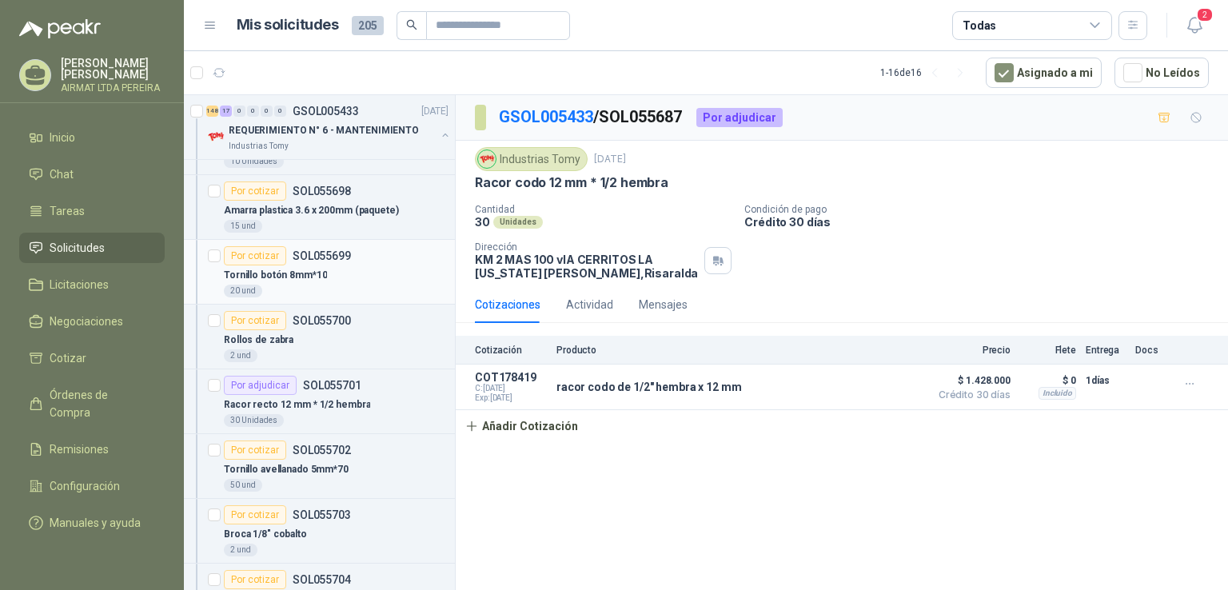
scroll to position [4798, 0]
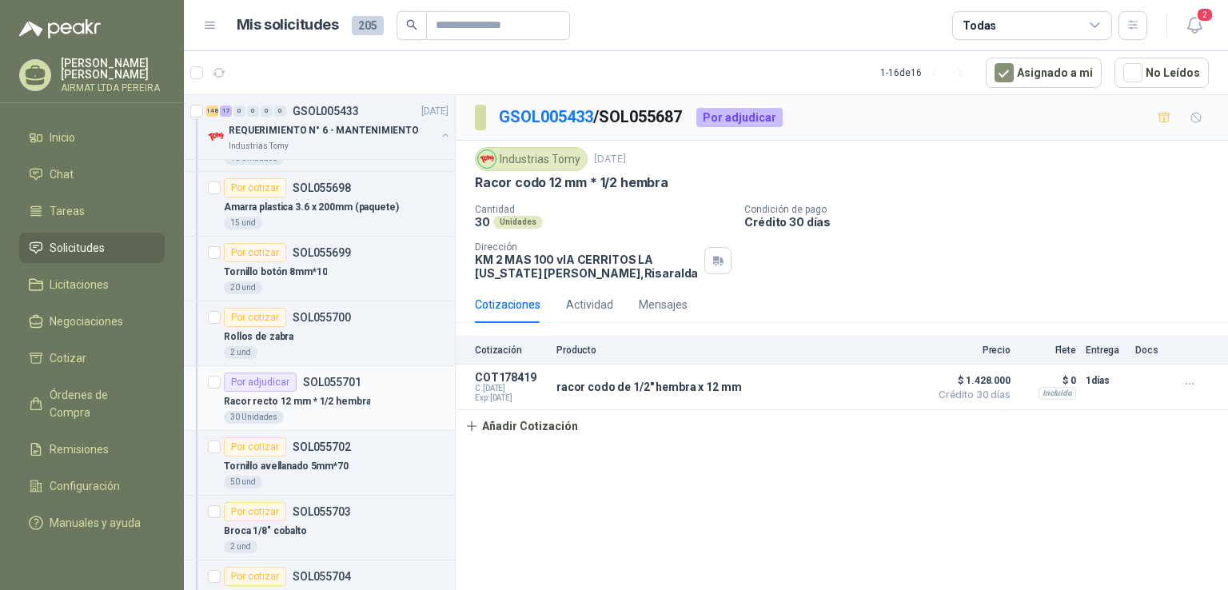
click at [384, 411] on div "30 Unidades" at bounding box center [336, 417] width 225 height 13
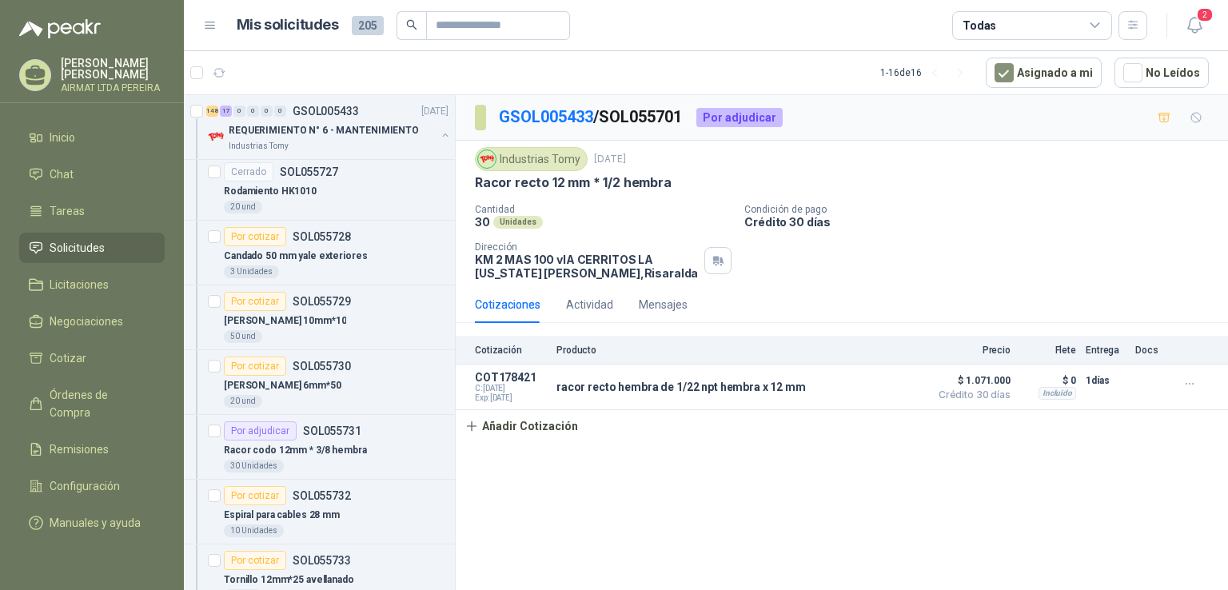
scroll to position [6638, 0]
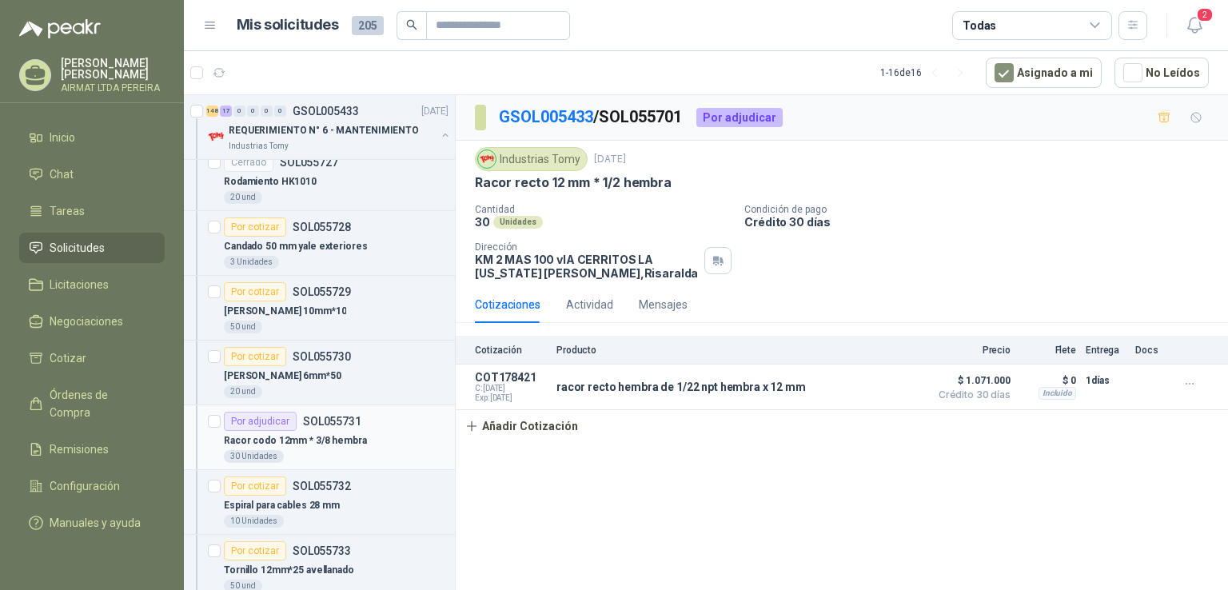
click at [389, 412] on div "Por adjudicar SOL055731" at bounding box center [336, 421] width 225 height 19
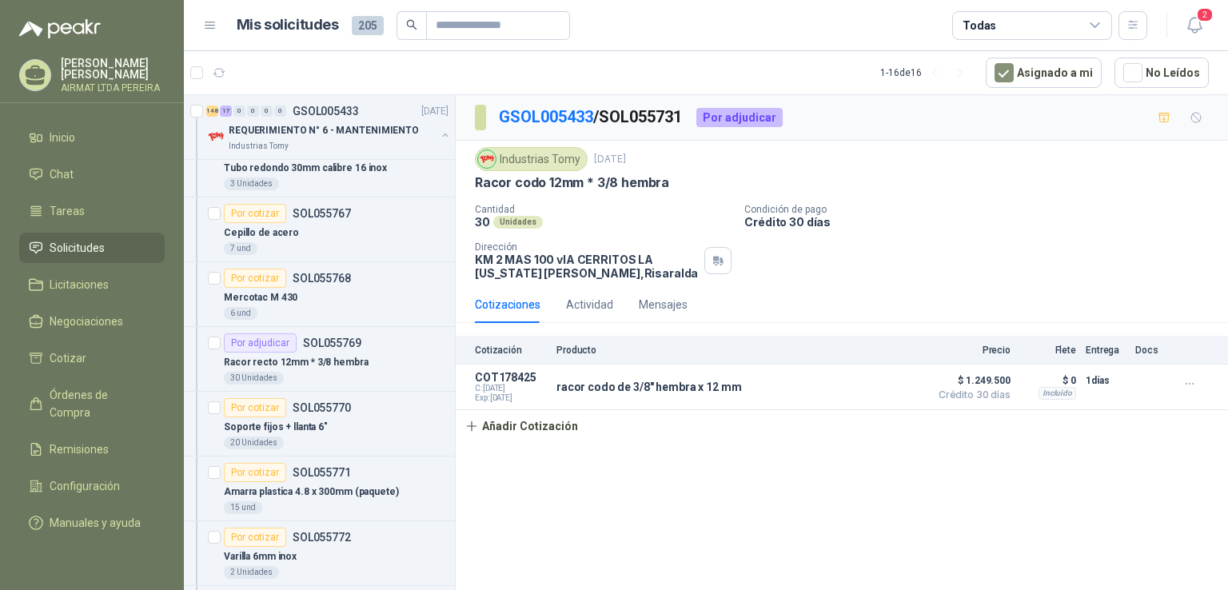
scroll to position [9197, 0]
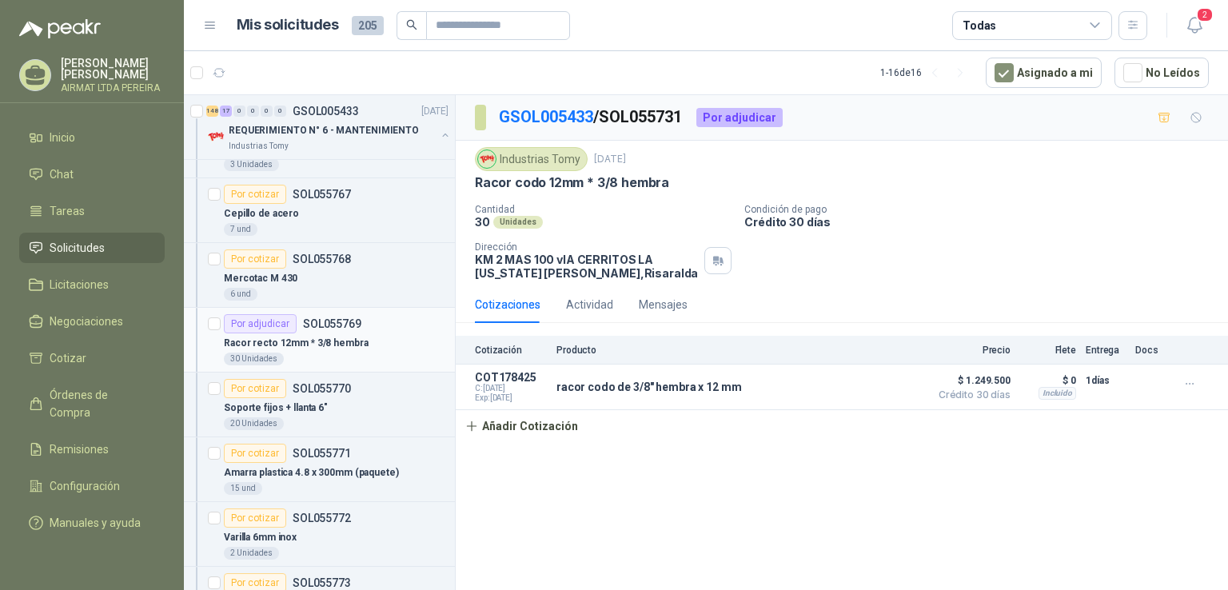
click at [421, 333] on div "Racor recto 12mm * 3/8 hembra" at bounding box center [336, 342] width 225 height 19
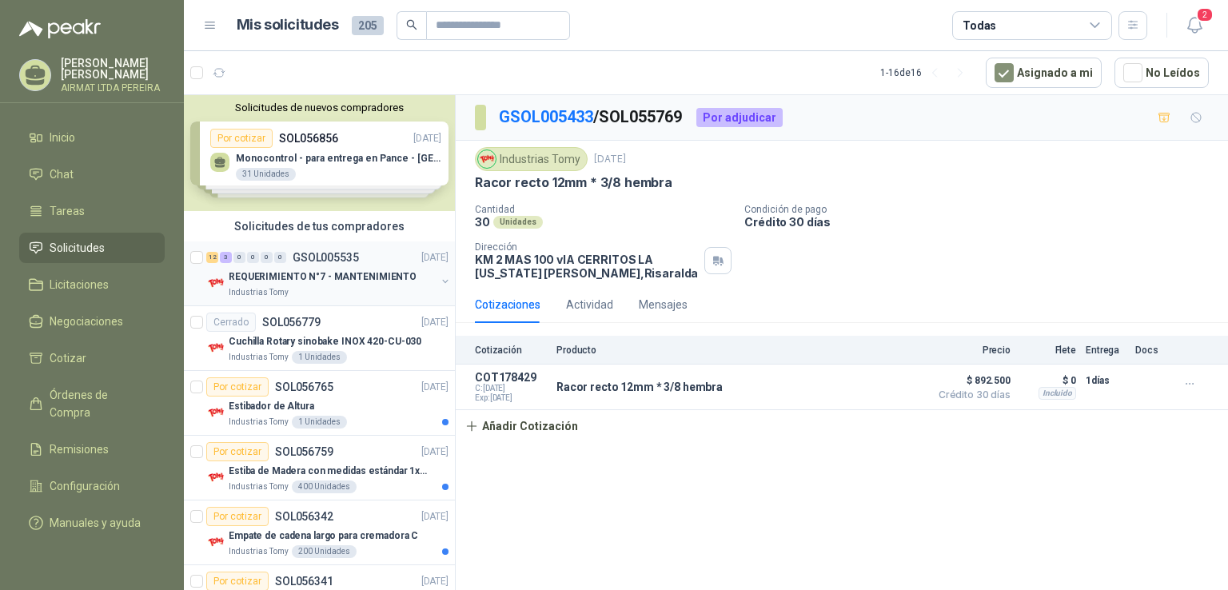
click at [413, 269] on div "REQUERIMIENTO N°7 - MANTENIMIENTO" at bounding box center [332, 276] width 207 height 19
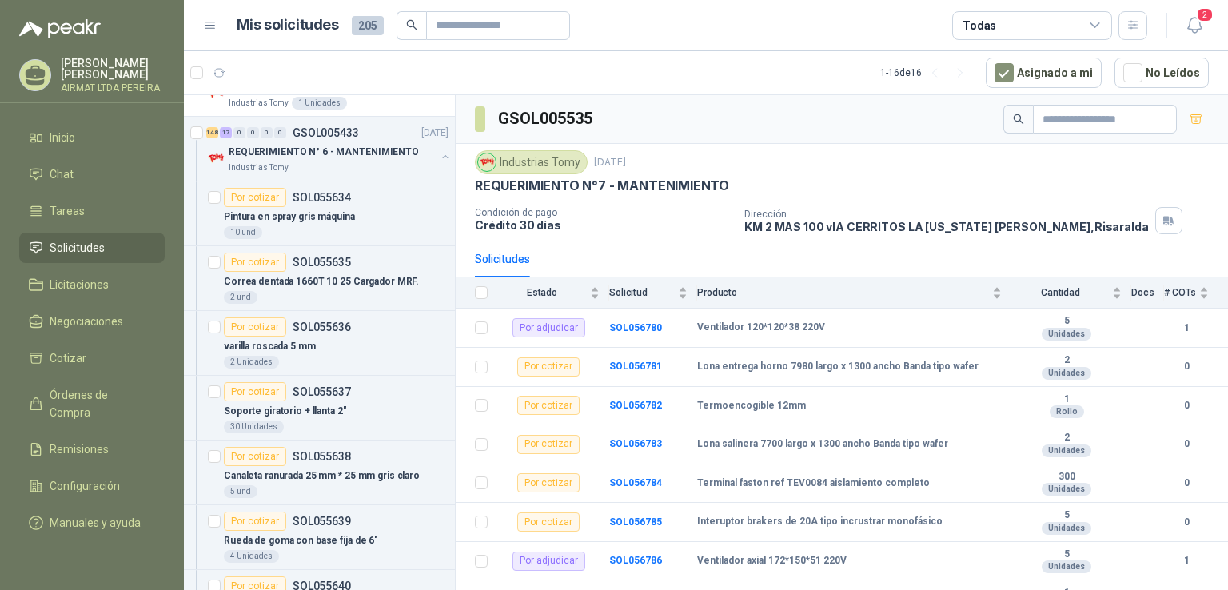
scroll to position [1519, 0]
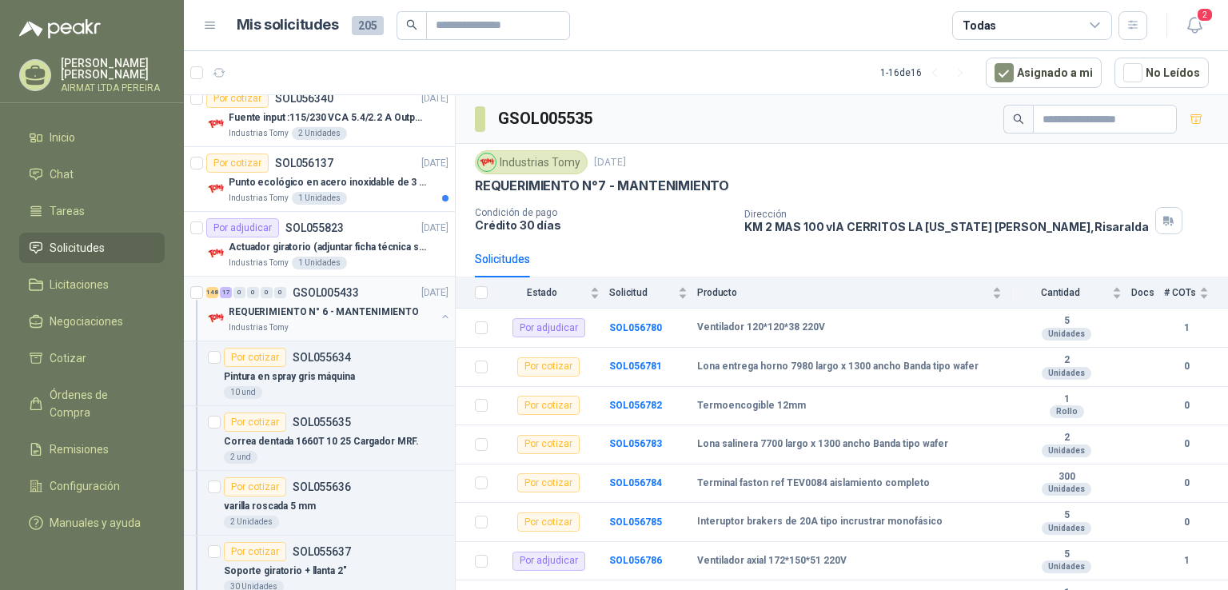
click at [287, 305] on p "REQUERIMIENTO N° 6 - MANTENIMIENTO" at bounding box center [324, 312] width 190 height 15
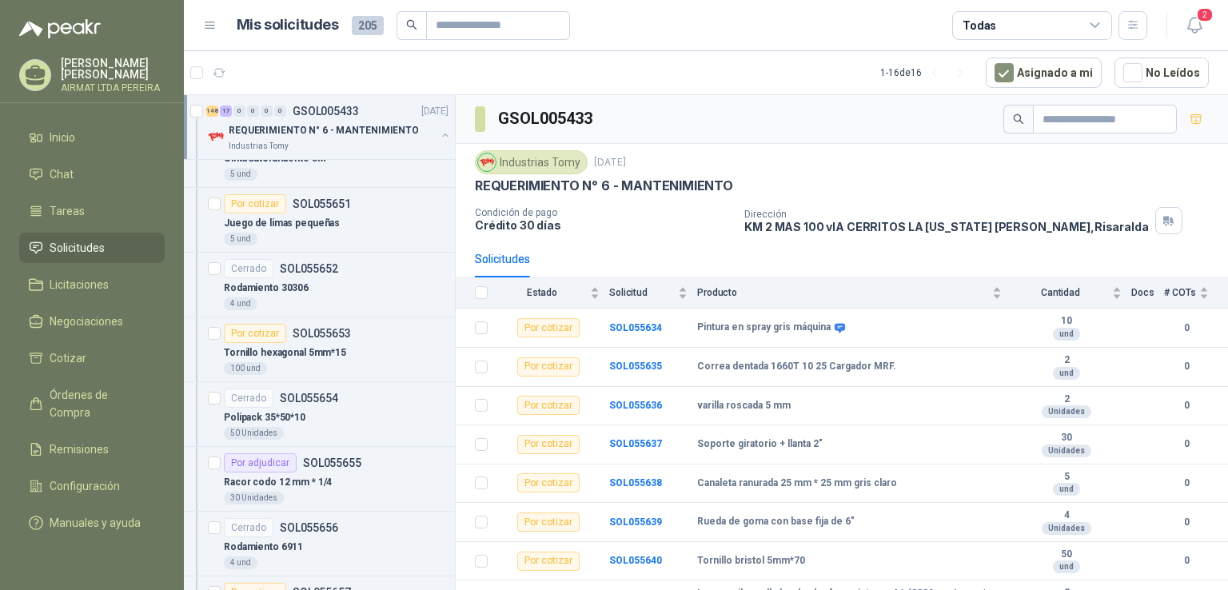
scroll to position [2799, 0]
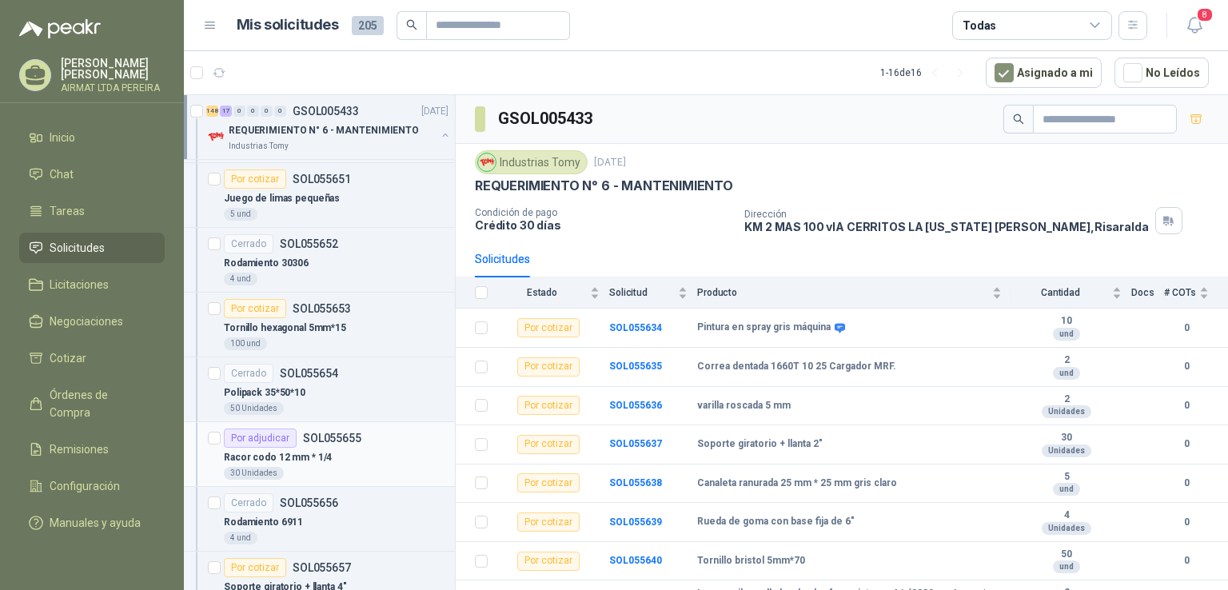
click at [400, 432] on div "Por adjudicar SOL055655" at bounding box center [336, 438] width 225 height 19
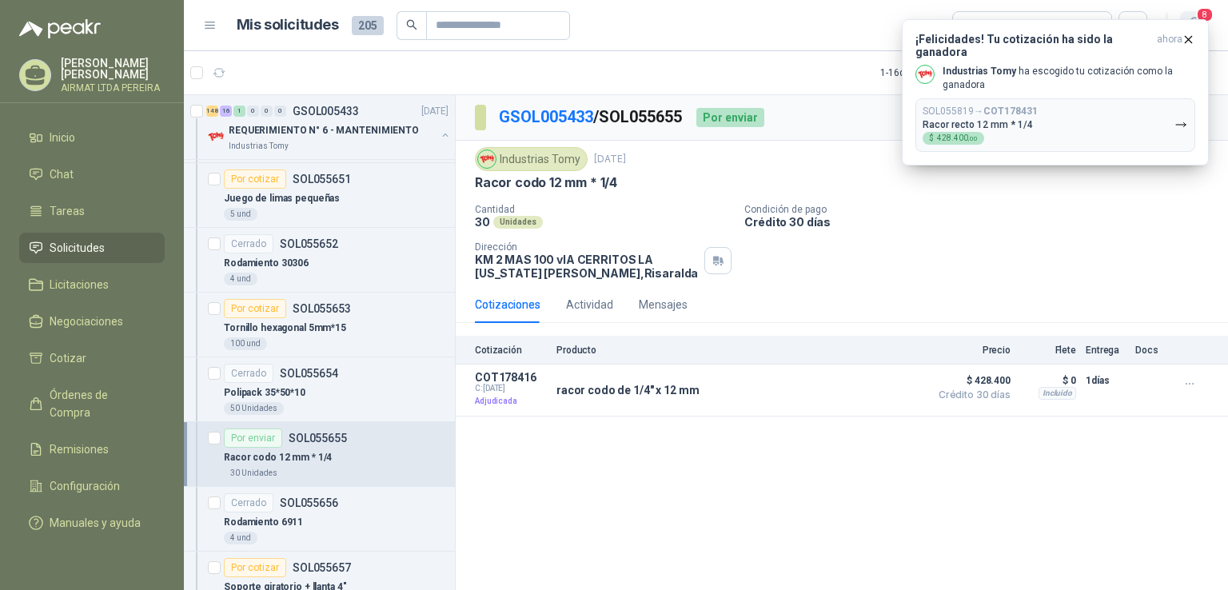
click at [1200, 14] on span "8" at bounding box center [1205, 14] width 18 height 15
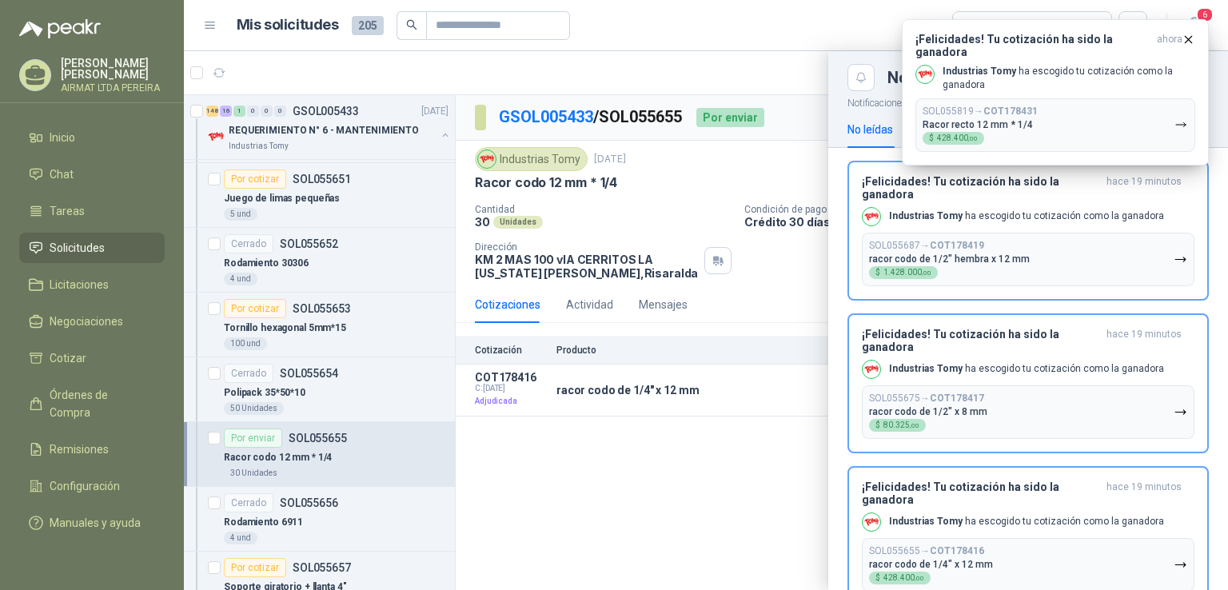
scroll to position [471, 0]
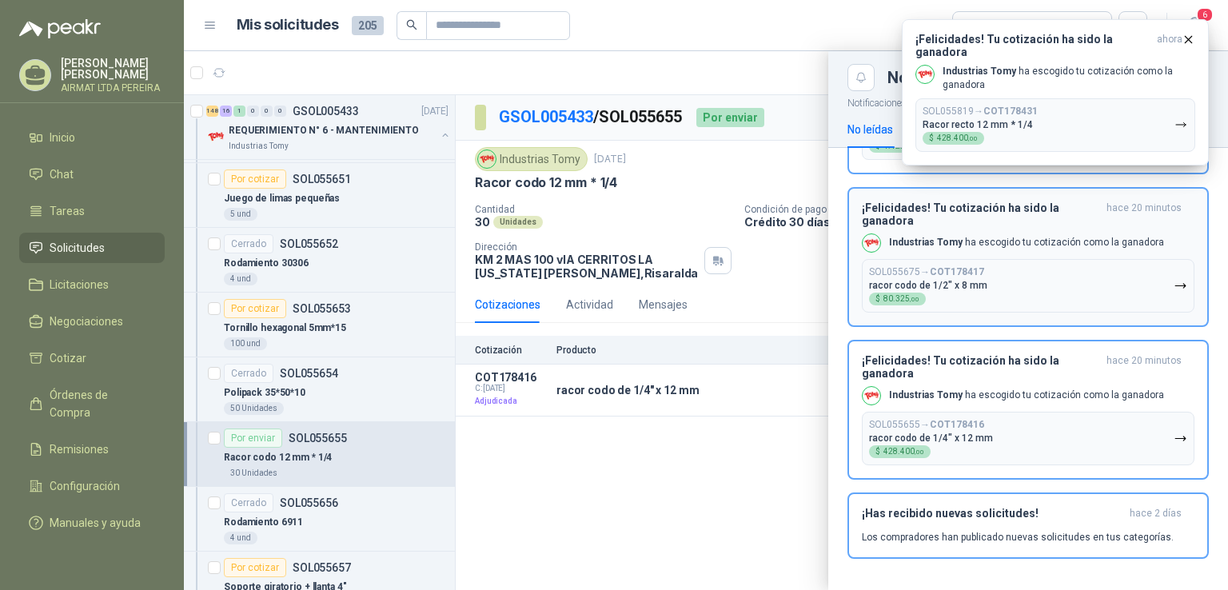
click at [931, 254] on div "¡Felicidades! Tu cotización ha sido la ganadora hace 20 minutos Industrias Tomy…" at bounding box center [1028, 257] width 333 height 111
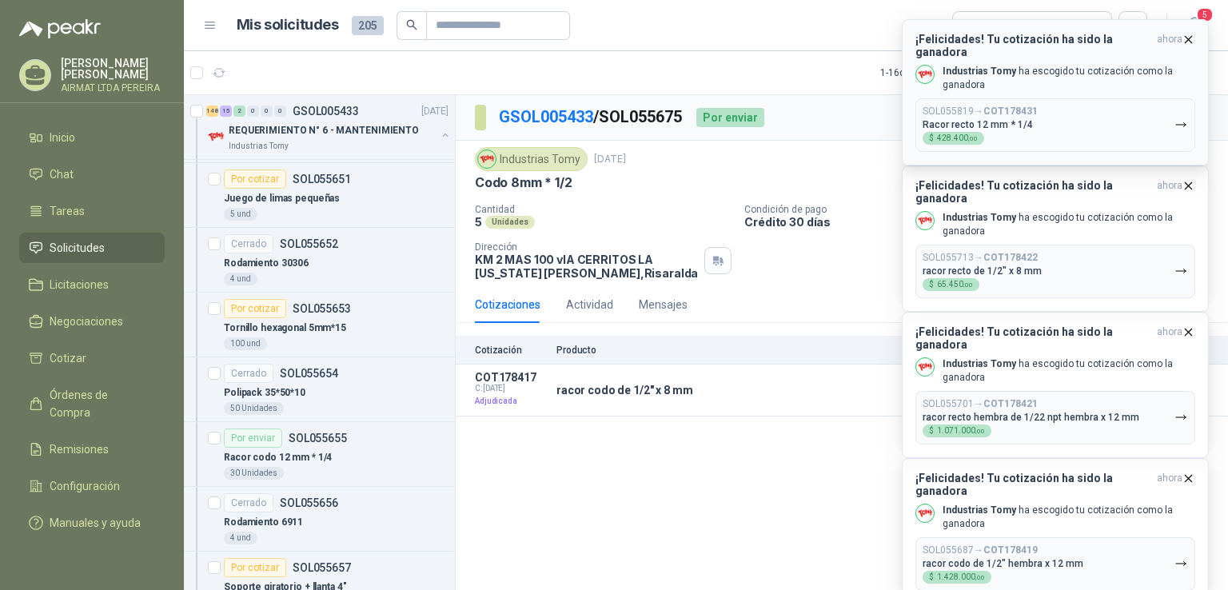
click at [1029, 127] on div "SOL055819 → COT178431 Racor recto 12 mm * 1/4 $ 428.400 ,00" at bounding box center [980, 125] width 115 height 39
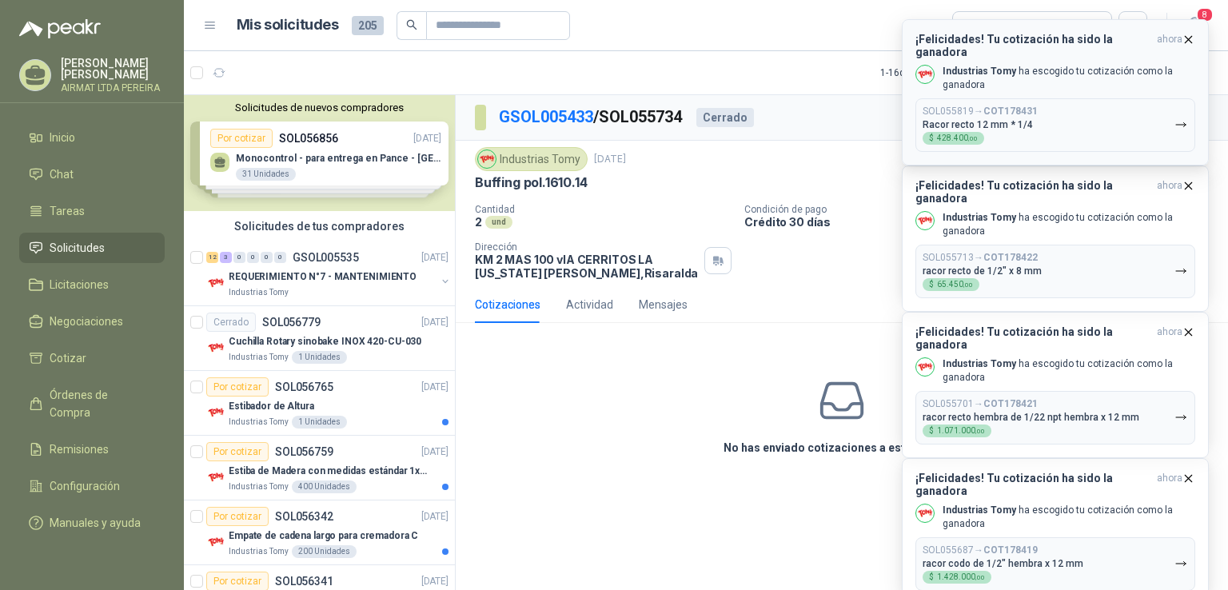
click at [1004, 85] on div "¡Felicidades! Tu cotización ha sido la ganadora ahora Industrias Tomy ha escogi…" at bounding box center [1056, 92] width 280 height 119
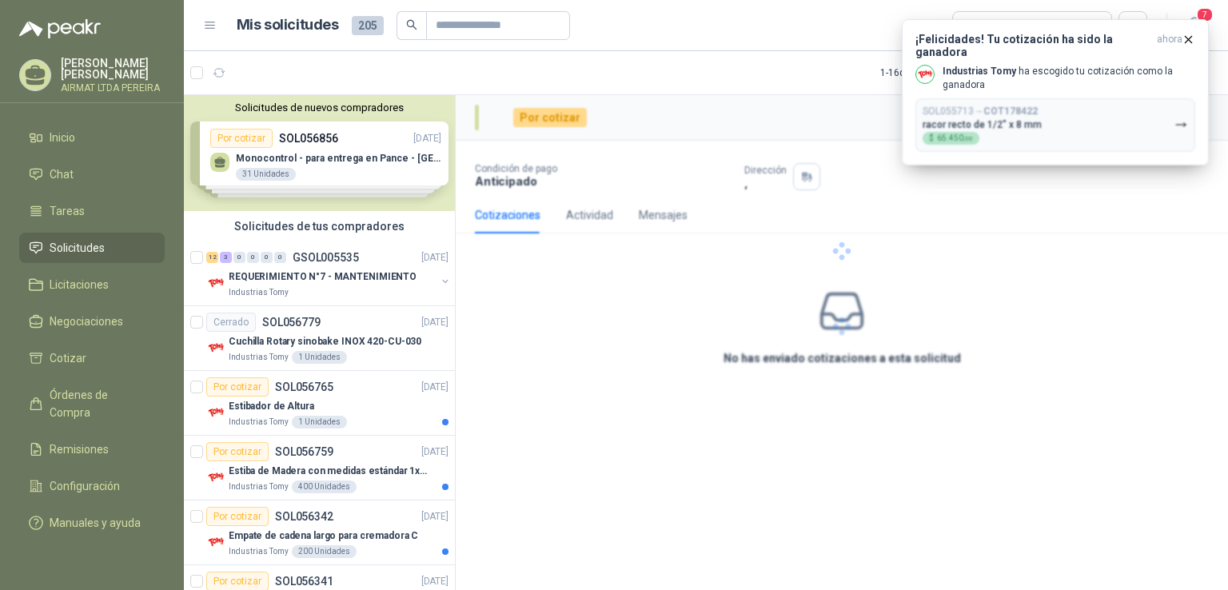
click at [1020, 119] on p "racor recto de 1/2" x 8 mm" at bounding box center [982, 124] width 119 height 11
